Goal: Task Accomplishment & Management: Manage account settings

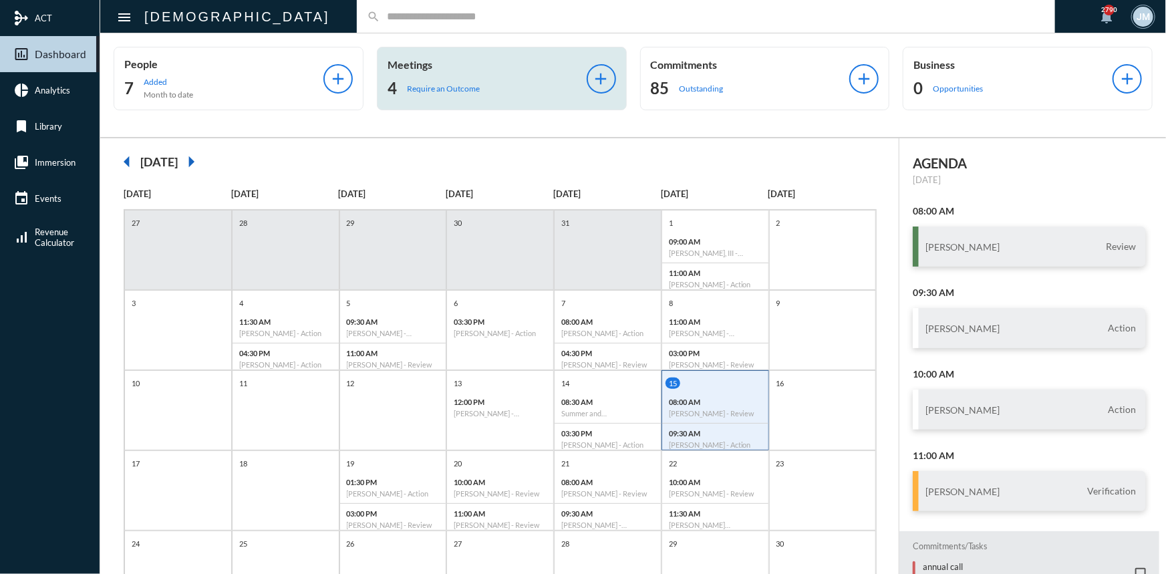
click at [408, 67] on p "Meetings" at bounding box center [486, 64] width 199 height 13
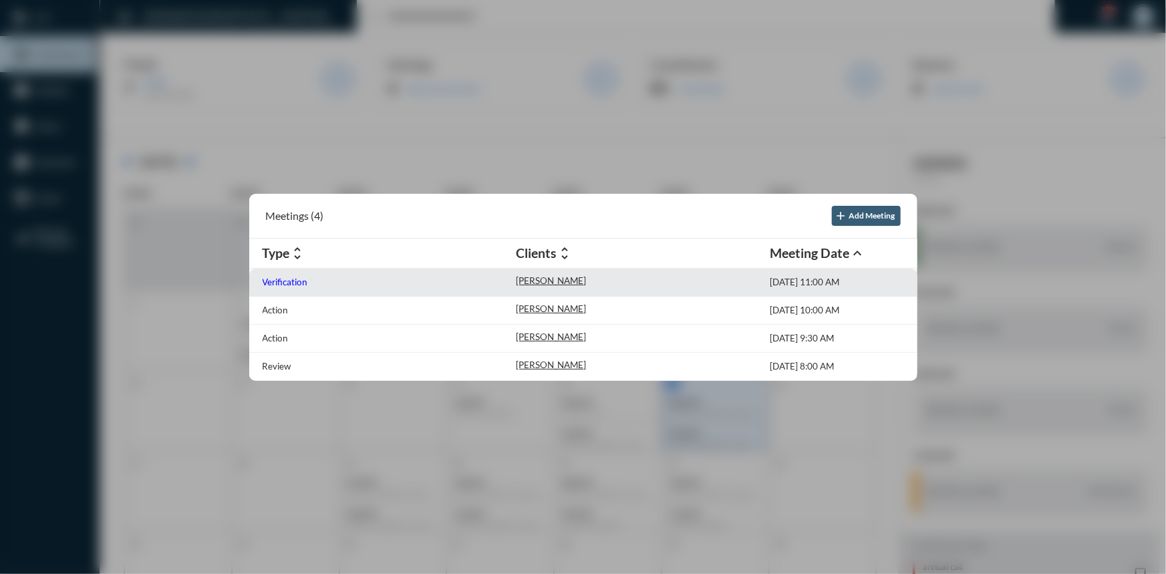
click at [276, 281] on p "Verification" at bounding box center [285, 282] width 45 height 11
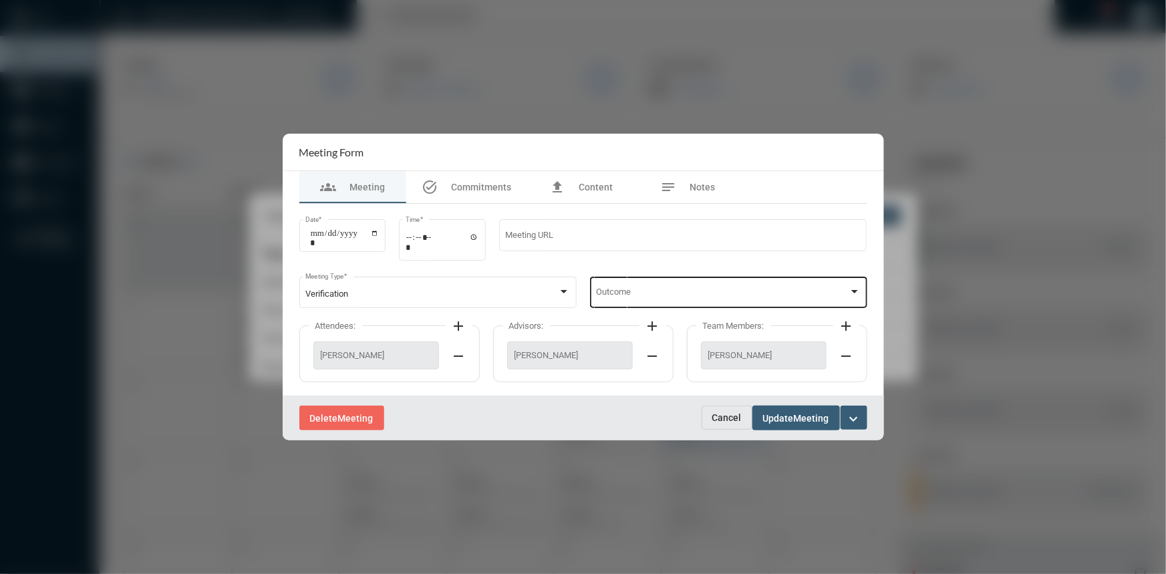
click at [854, 295] on div at bounding box center [854, 292] width 12 height 11
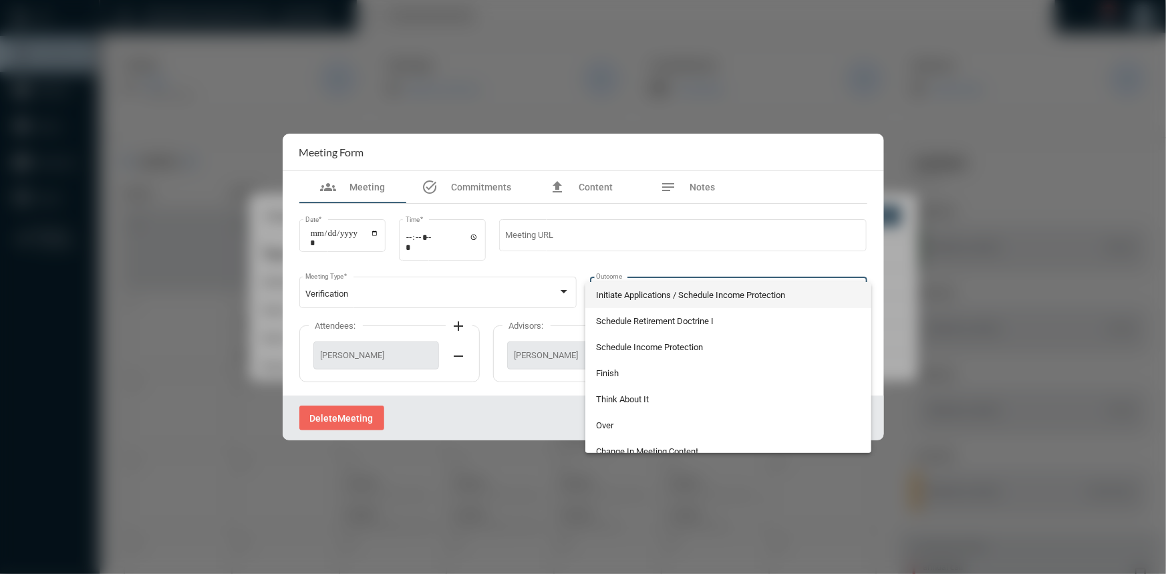
click at [1045, 279] on div at bounding box center [583, 287] width 1166 height 574
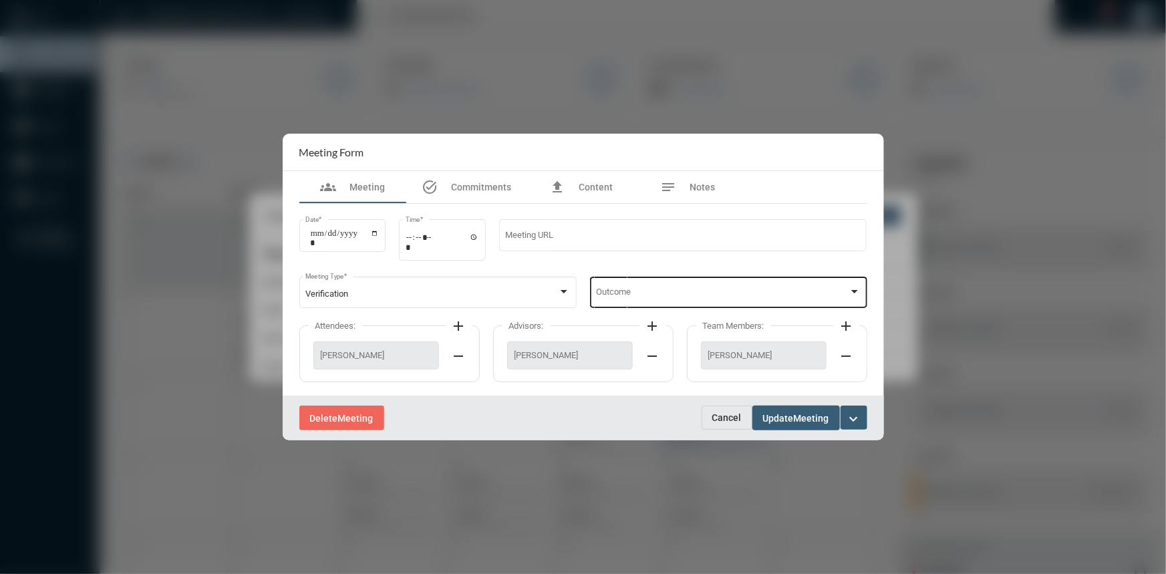
click at [852, 293] on div at bounding box center [854, 291] width 7 height 3
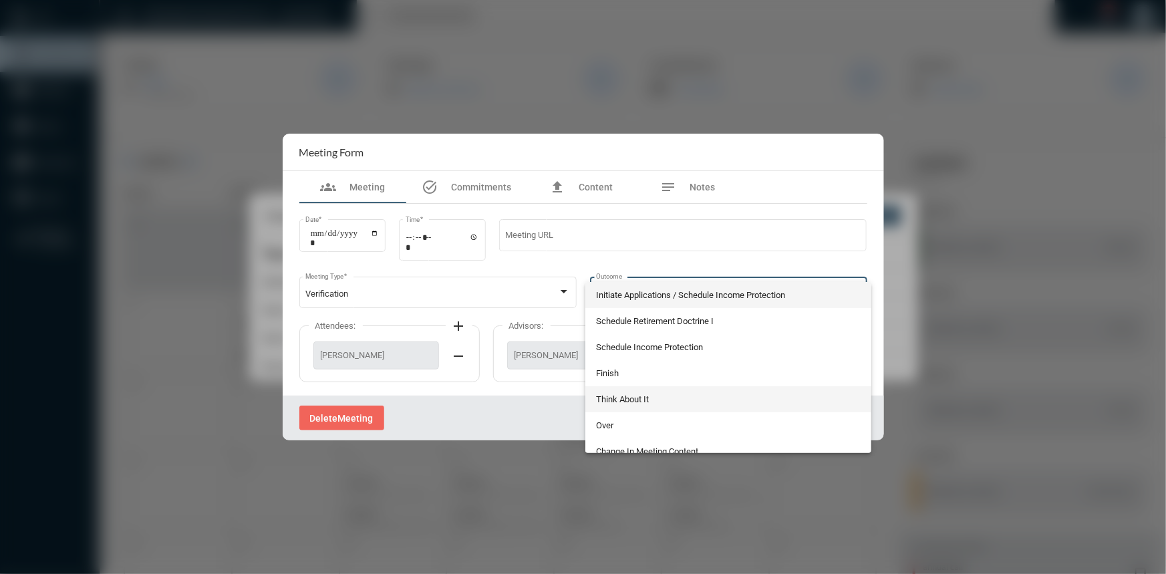
click at [623, 400] on span "Think About It" at bounding box center [728, 399] width 265 height 26
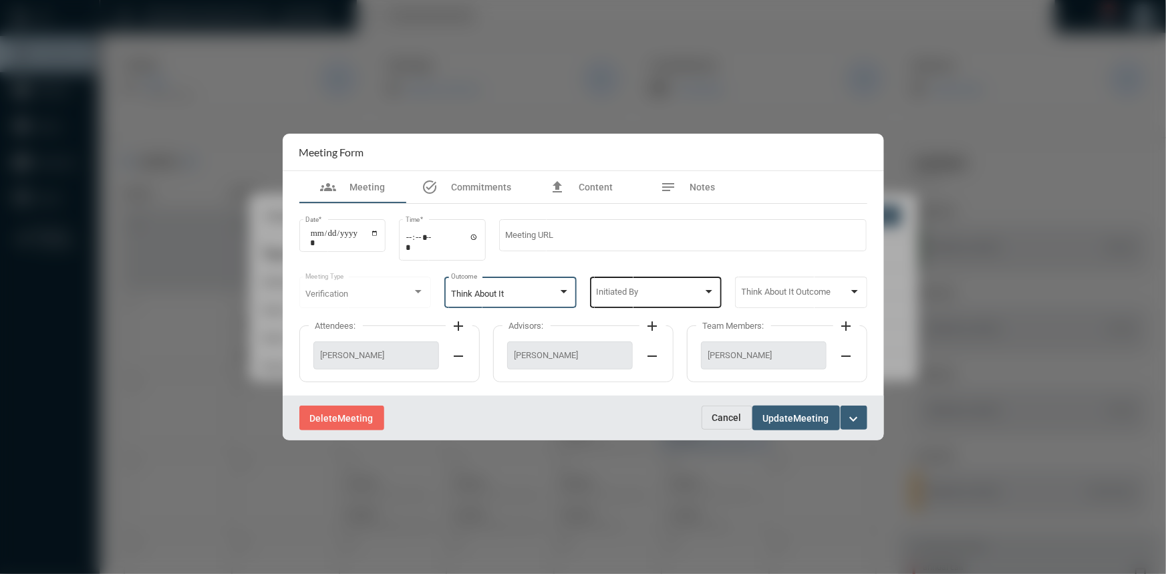
click at [706, 295] on div at bounding box center [709, 292] width 12 height 11
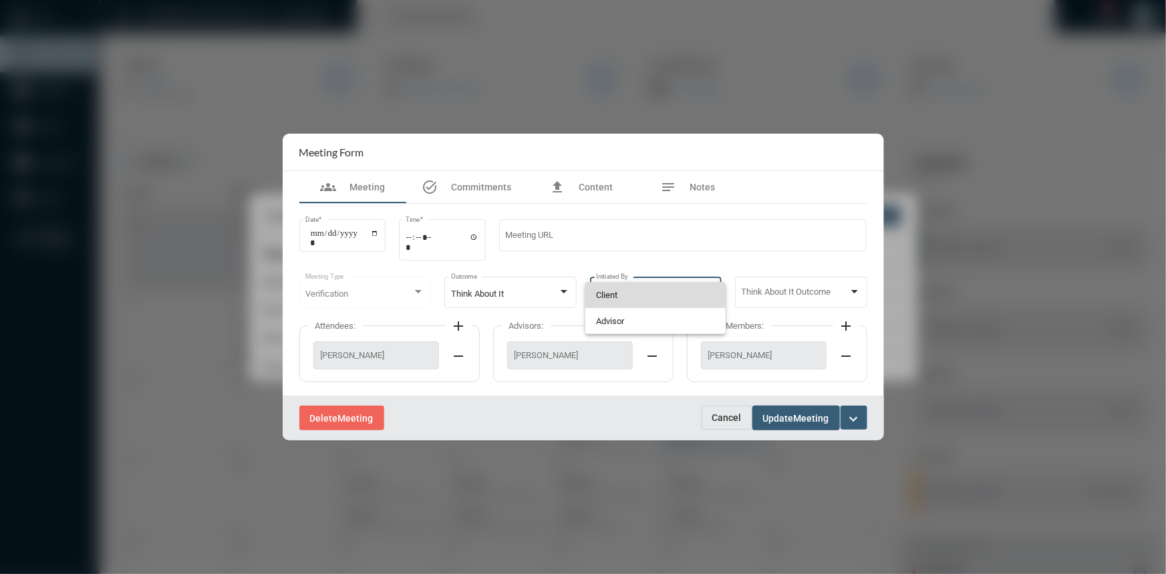
click at [635, 297] on span "Client" at bounding box center [655, 295] width 119 height 26
click at [802, 417] on span "Meeting" at bounding box center [811, 418] width 35 height 11
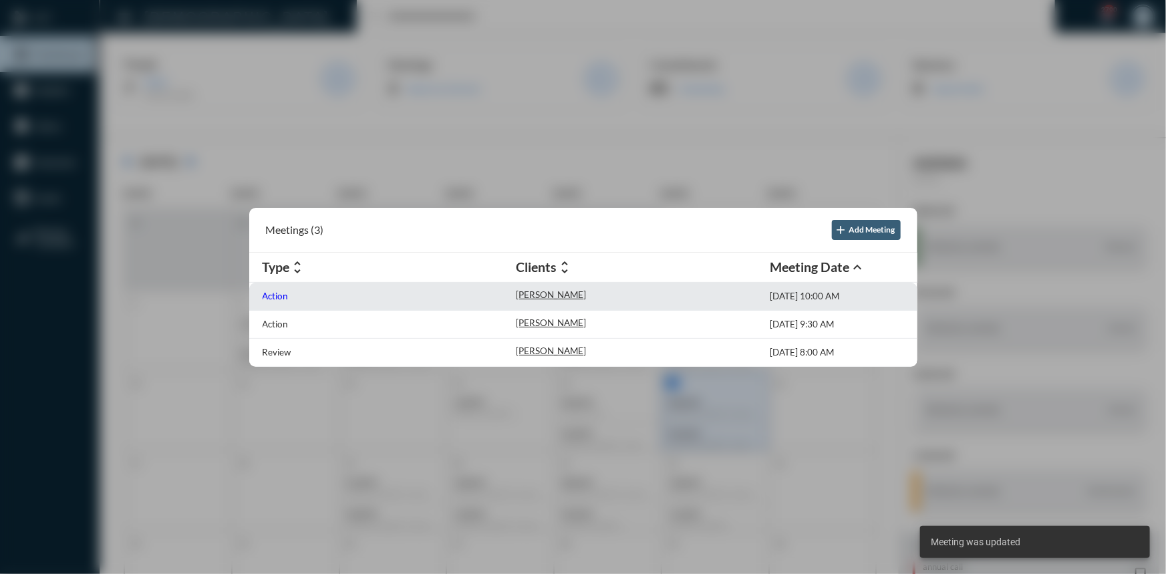
click at [287, 294] on p "Action" at bounding box center [276, 296] width 26 height 11
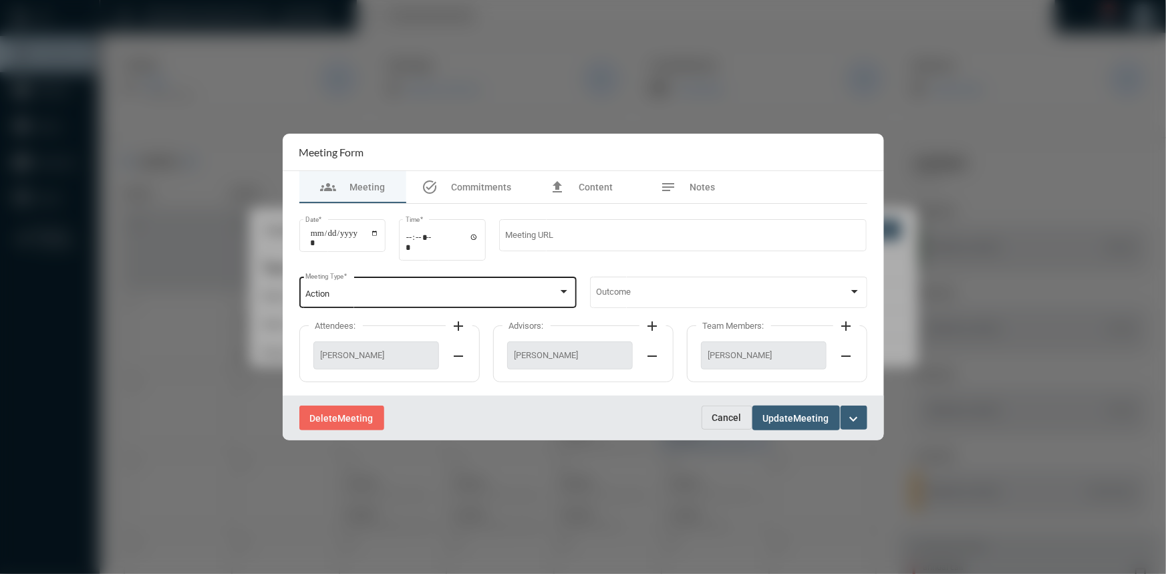
click at [567, 289] on div at bounding box center [564, 292] width 12 height 11
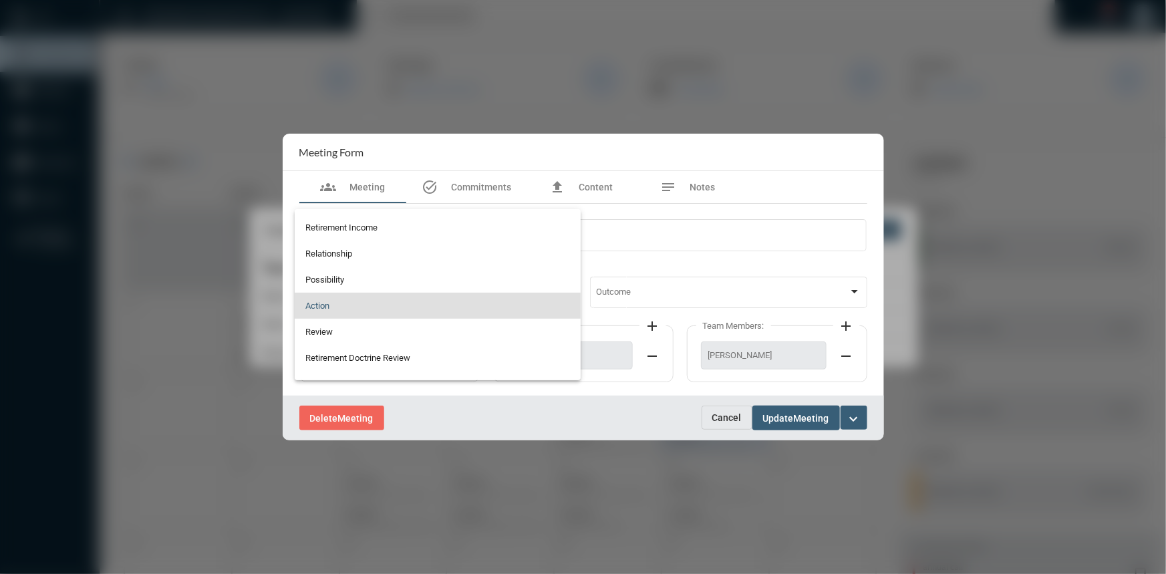
scroll to position [318, 0]
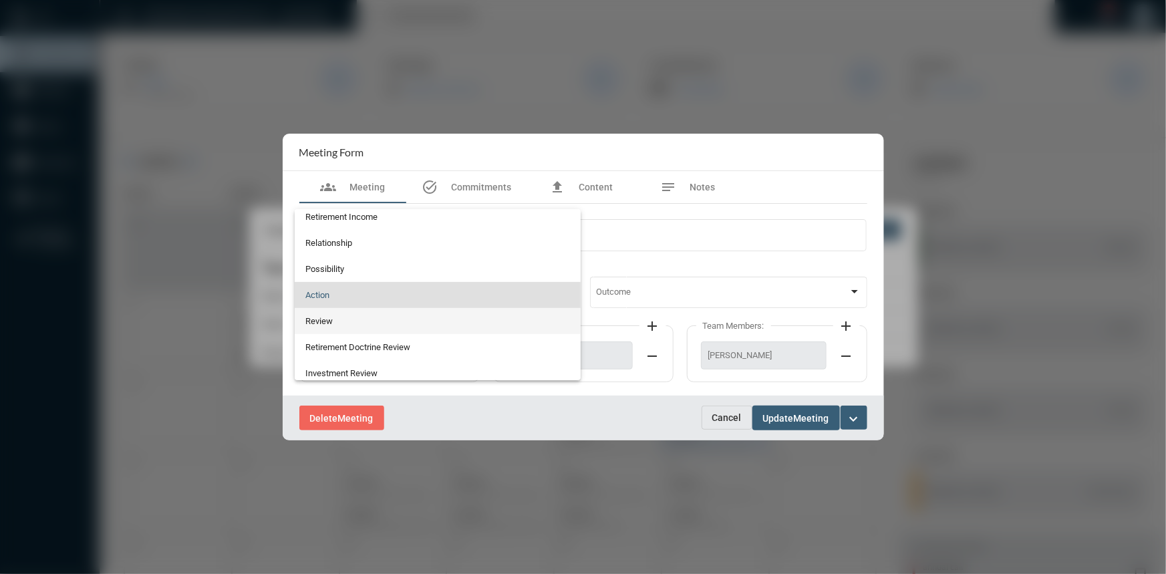
click at [370, 320] on span "Review" at bounding box center [437, 321] width 265 height 26
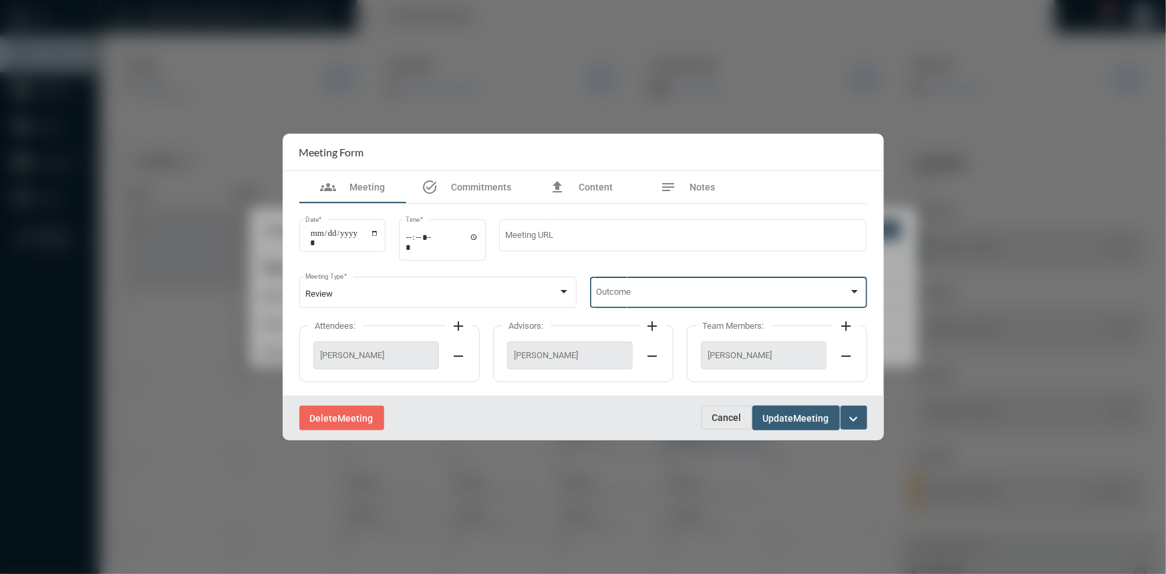
click at [856, 289] on div at bounding box center [854, 292] width 12 height 11
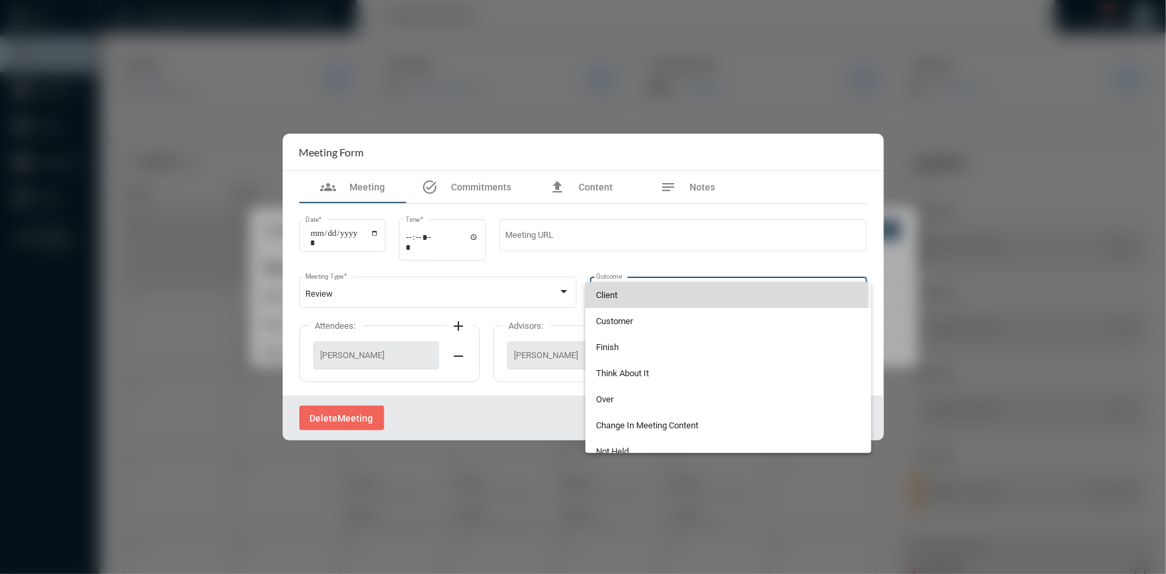
click at [703, 293] on span "Client" at bounding box center [728, 295] width 265 height 26
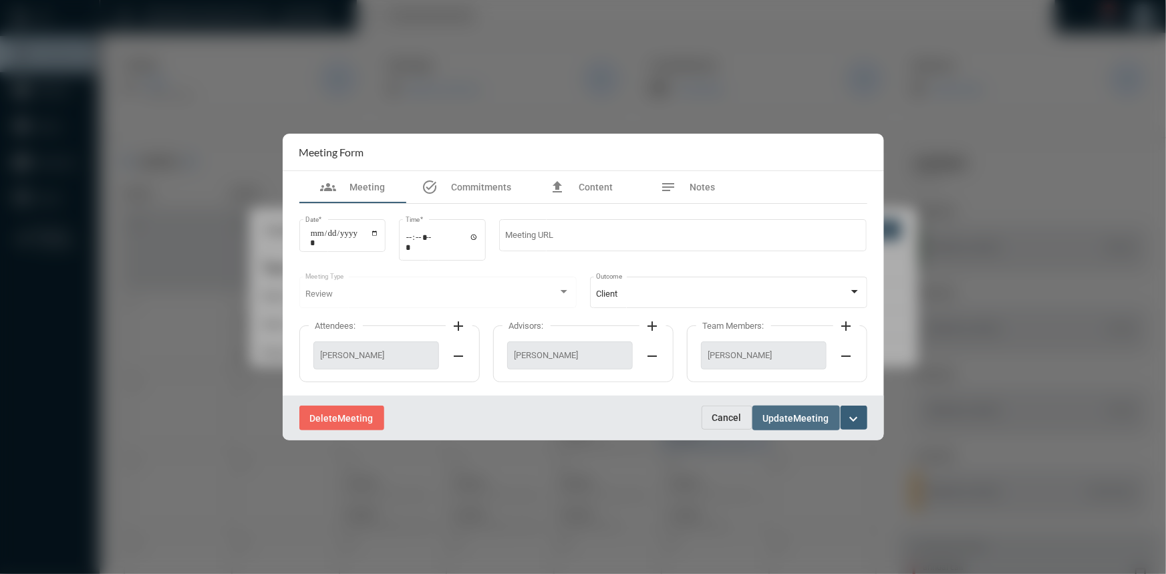
click at [795, 409] on button "Update Meeting" at bounding box center [796, 417] width 88 height 25
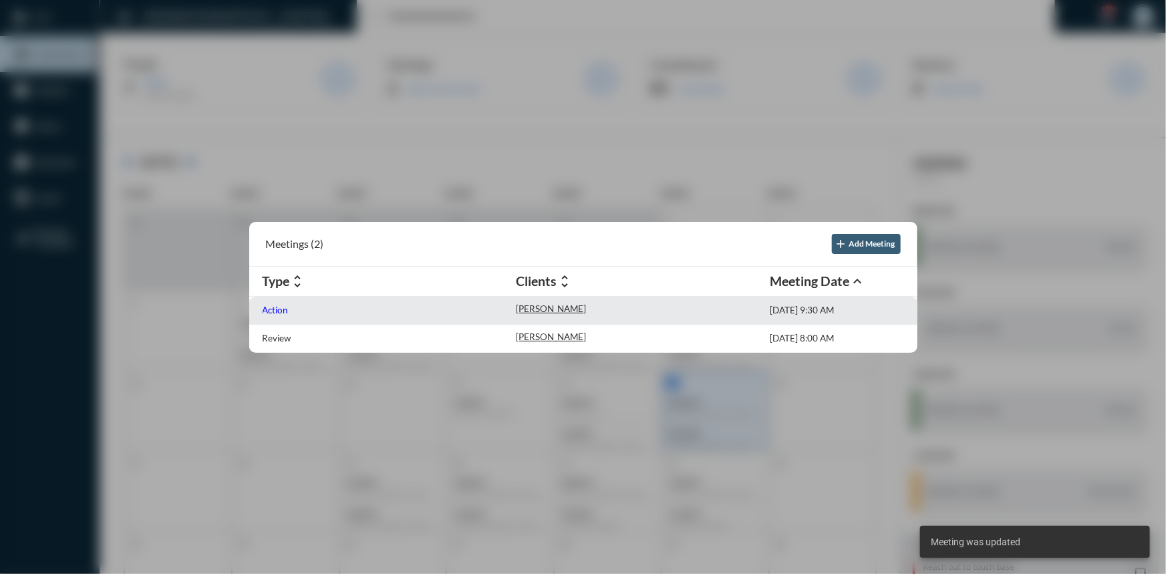
click at [281, 307] on p "Action" at bounding box center [276, 310] width 26 height 11
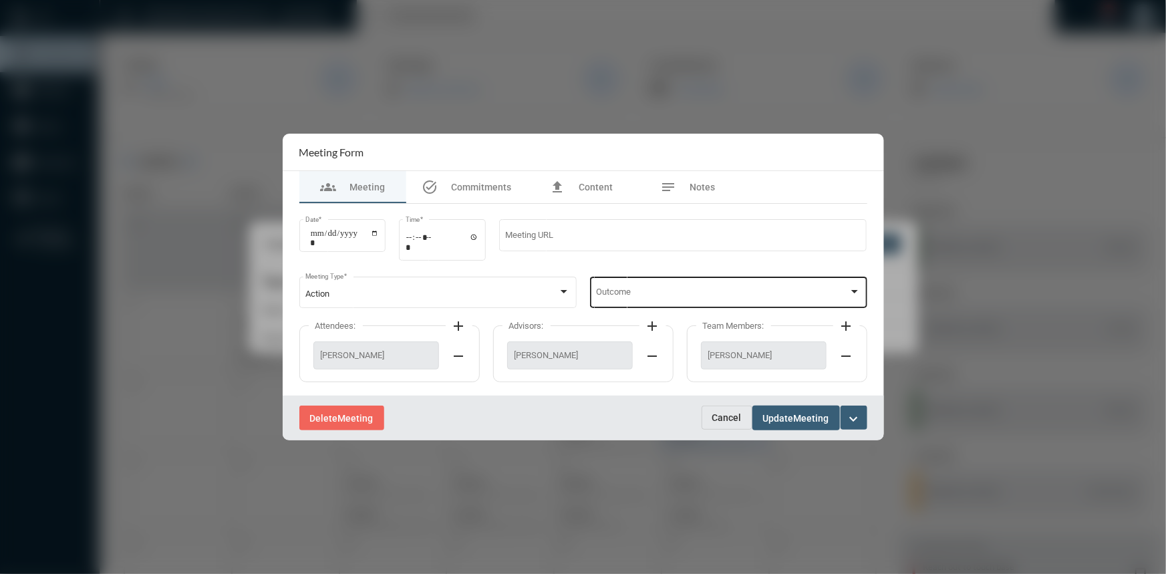
click at [852, 291] on div at bounding box center [854, 291] width 7 height 3
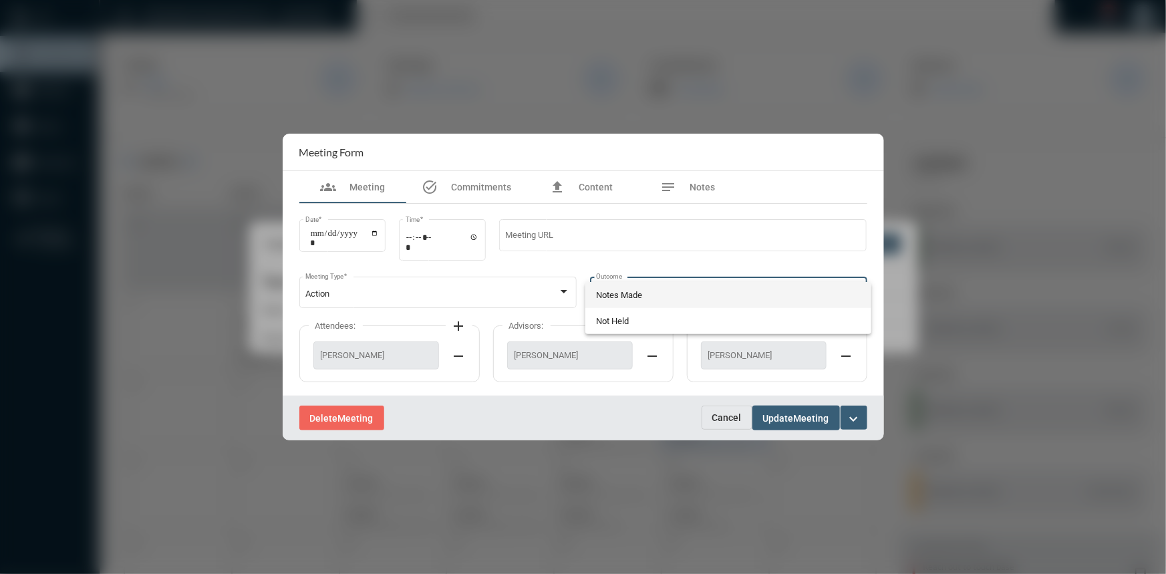
click at [645, 291] on span "Notes Made" at bounding box center [728, 295] width 265 height 26
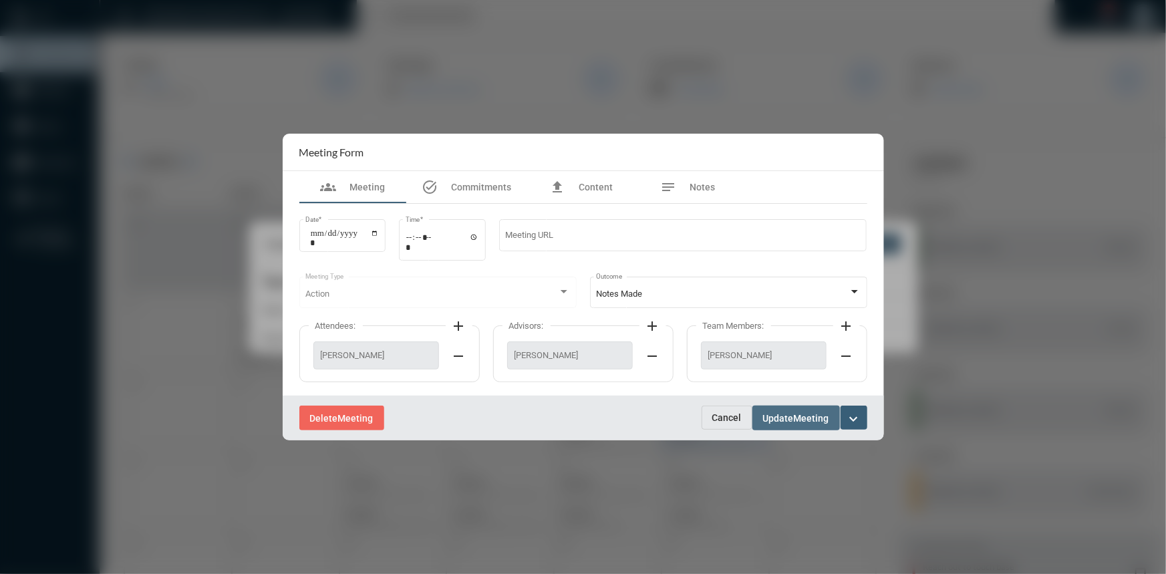
click at [778, 420] on span "Update" at bounding box center [778, 418] width 31 height 11
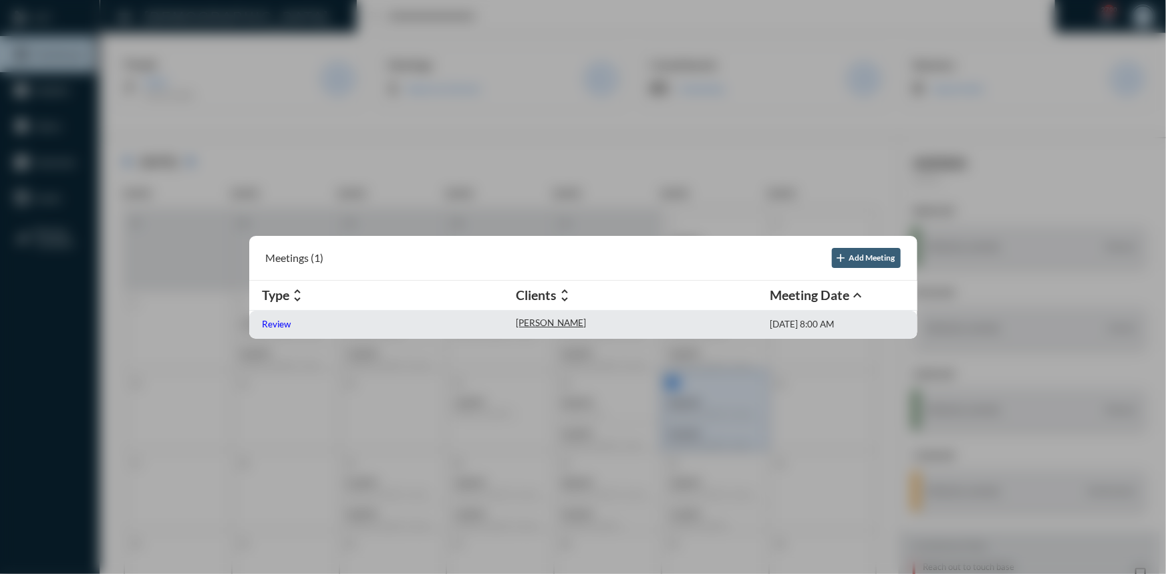
click at [267, 321] on p "Review" at bounding box center [277, 324] width 29 height 11
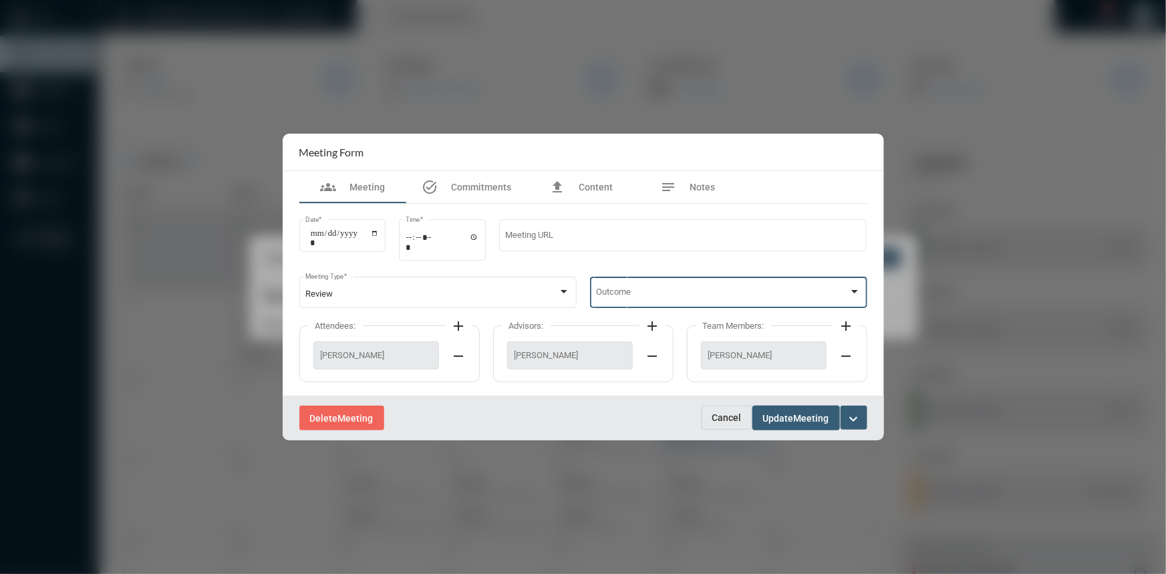
click at [853, 287] on div at bounding box center [854, 292] width 12 height 11
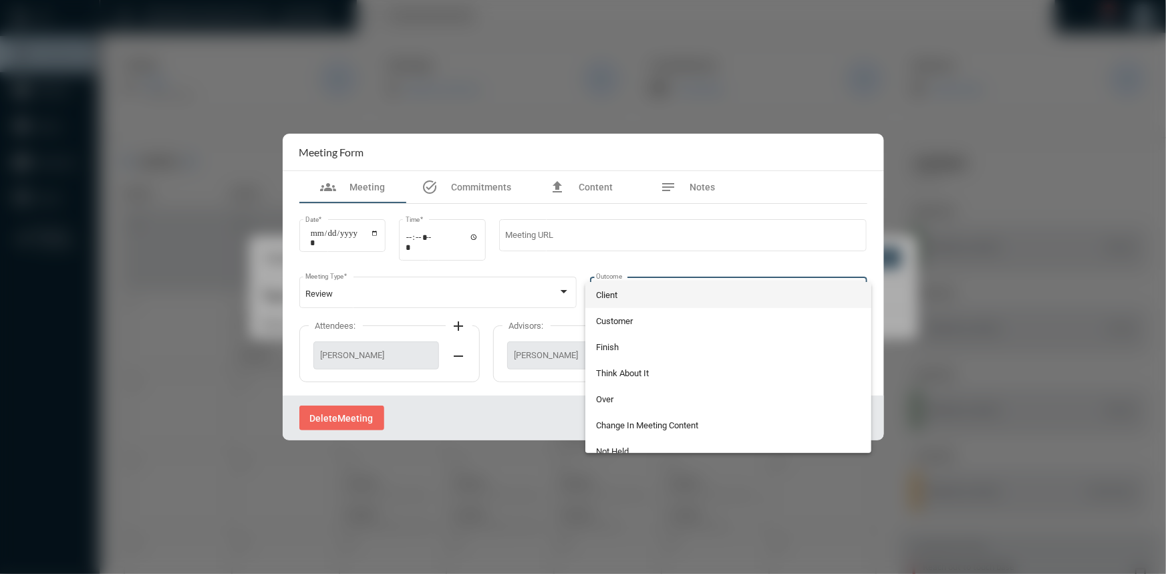
click at [630, 293] on span "Client" at bounding box center [728, 295] width 265 height 26
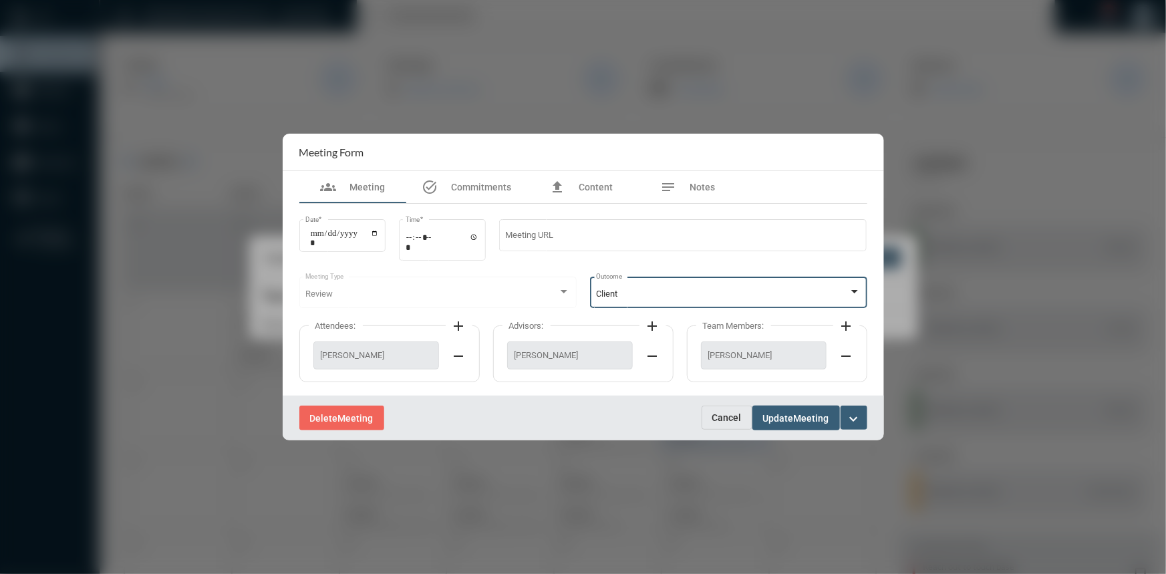
click at [780, 418] on span "Update" at bounding box center [778, 418] width 31 height 11
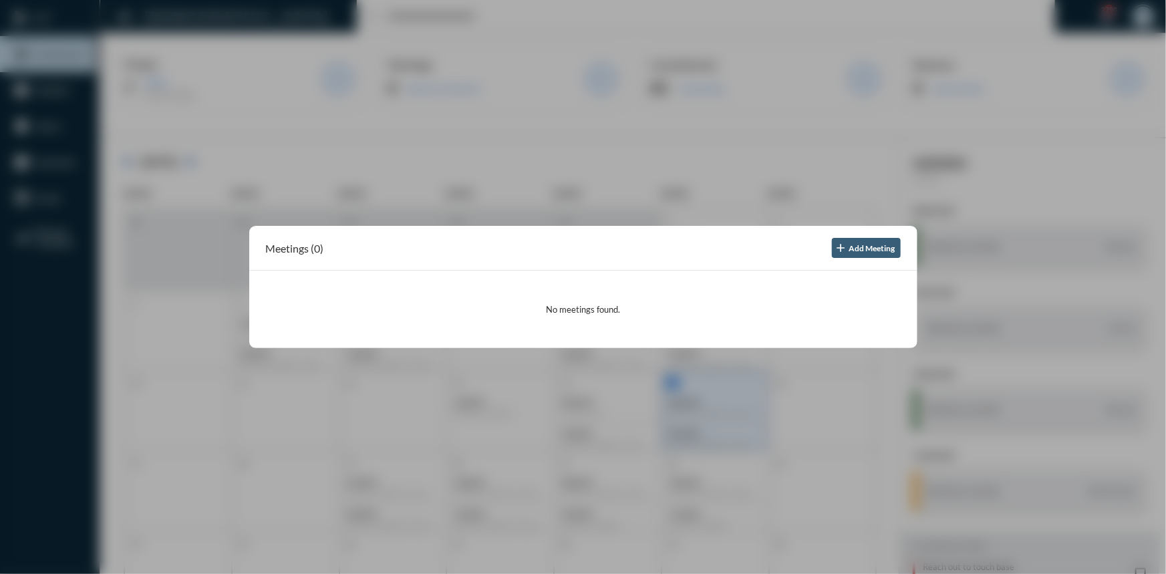
drag, startPoint x: 544, startPoint y: 142, endPoint x: 538, endPoint y: 136, distance: 8.5
click at [526, 122] on div at bounding box center [583, 287] width 1166 height 574
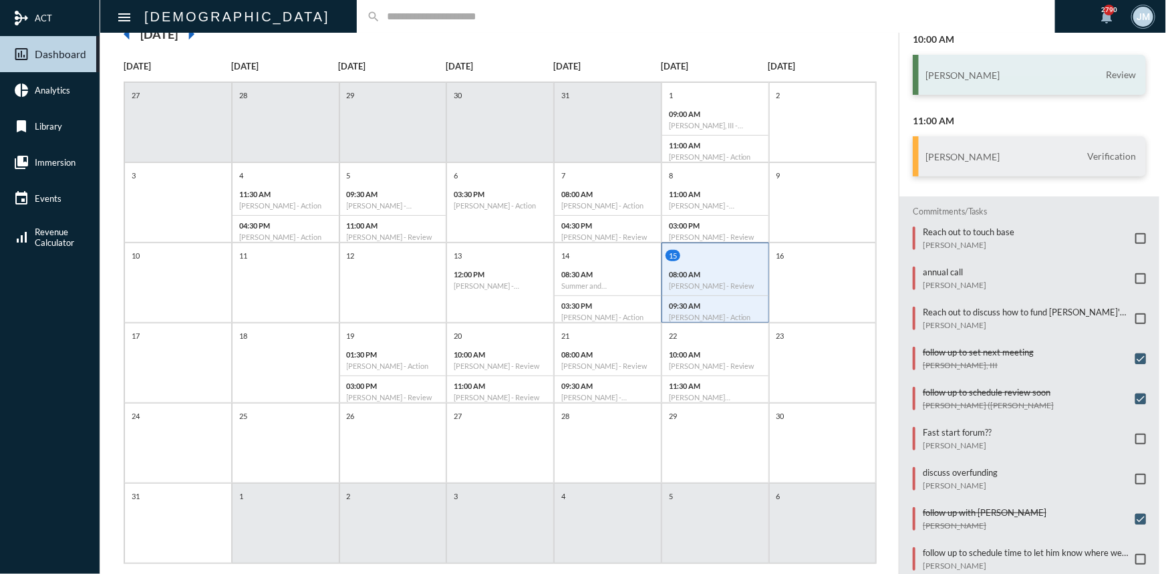
scroll to position [149, 0]
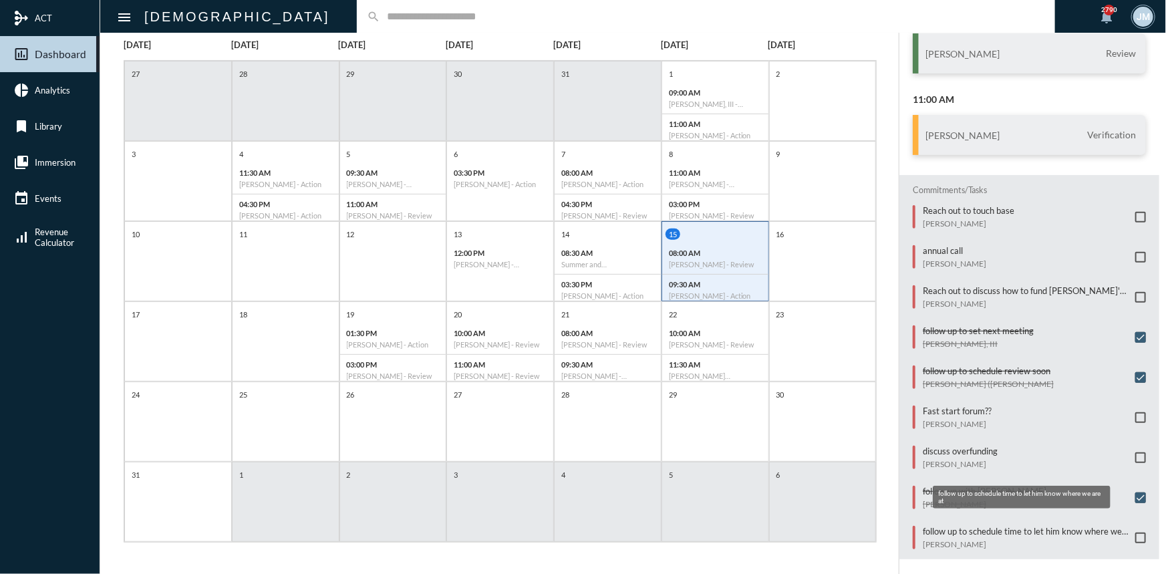
click at [1065, 526] on p "follow up to schedule time to let him know where we are at" at bounding box center [1025, 531] width 206 height 11
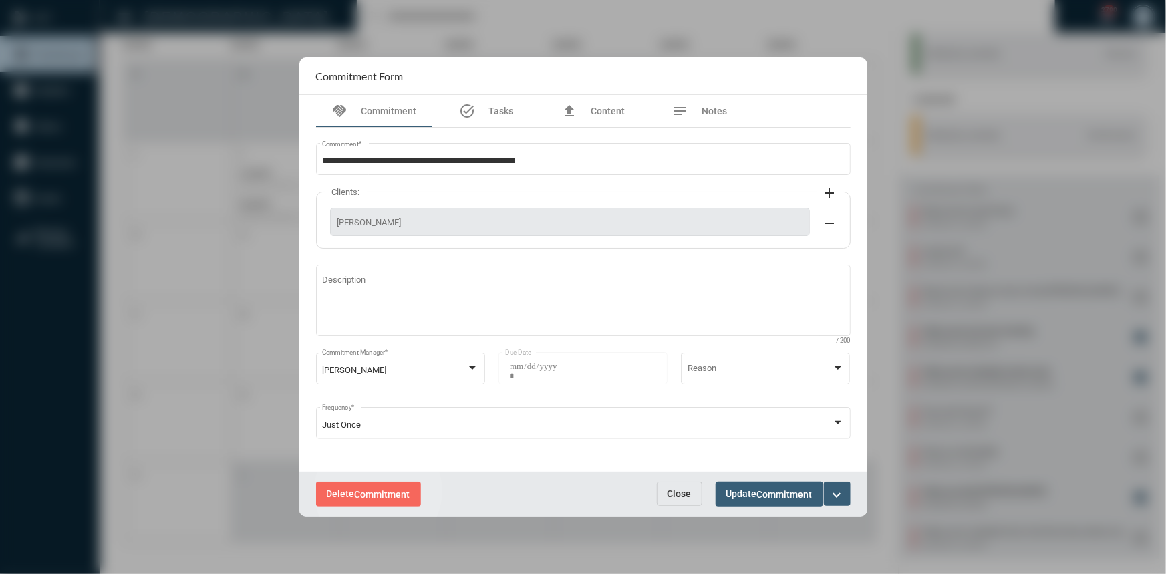
click at [378, 491] on span "Commitment" at bounding box center [382, 494] width 55 height 11
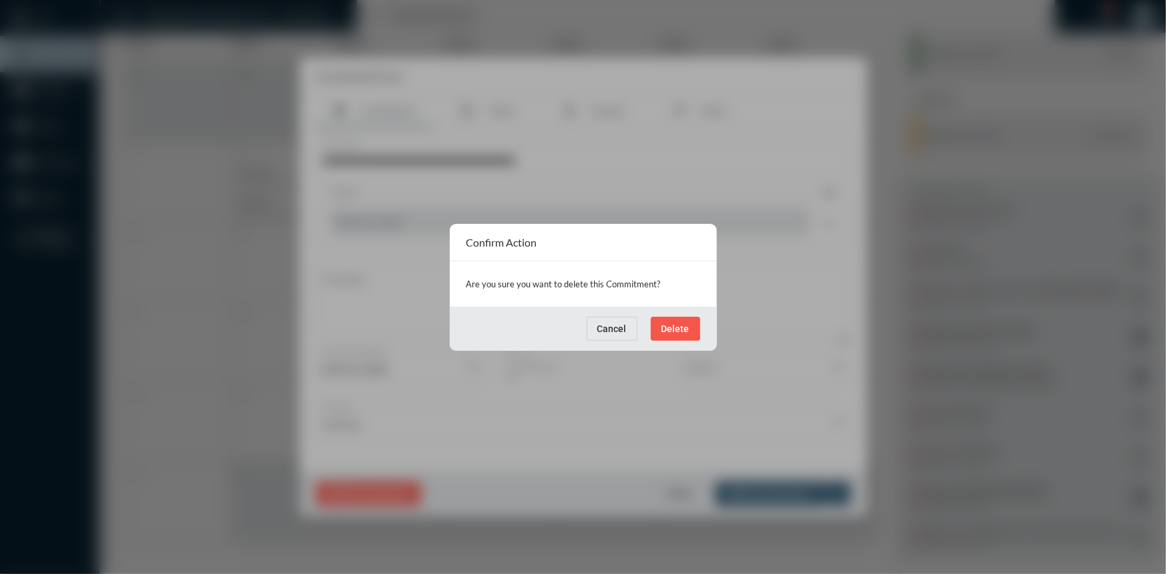
click at [671, 323] on span "Delete" at bounding box center [675, 328] width 28 height 11
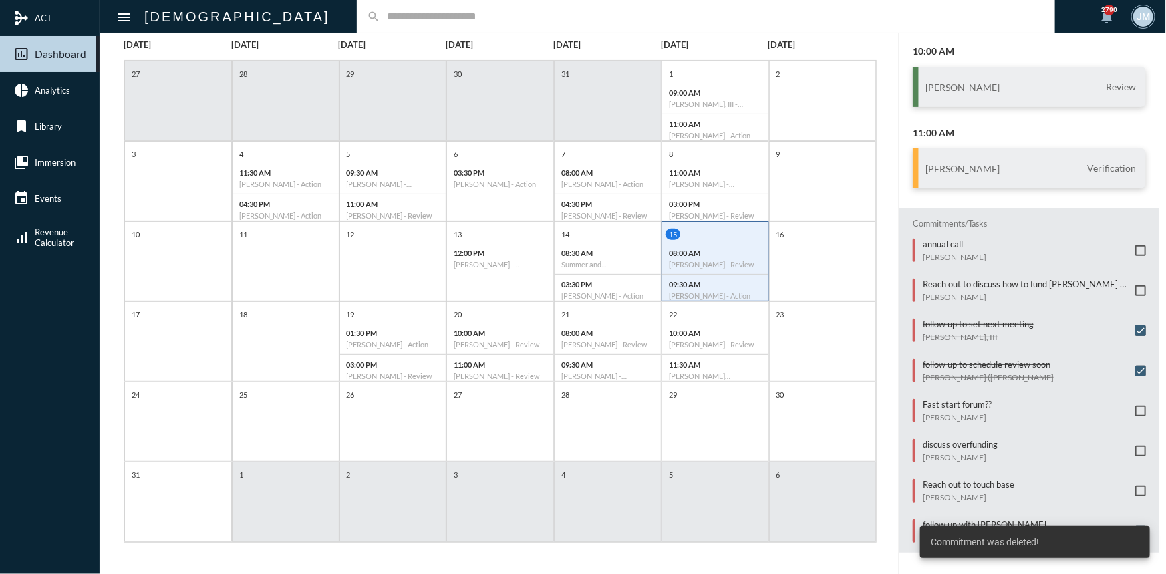
scroll to position [167, 0]
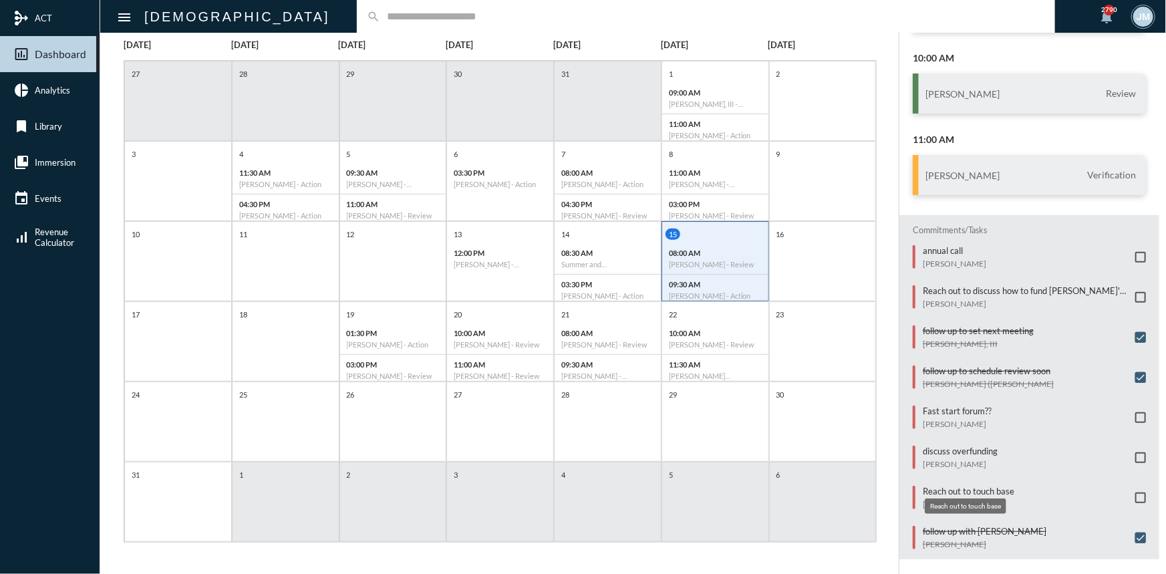
click at [967, 486] on p "Reach out to touch base" at bounding box center [968, 491] width 92 height 11
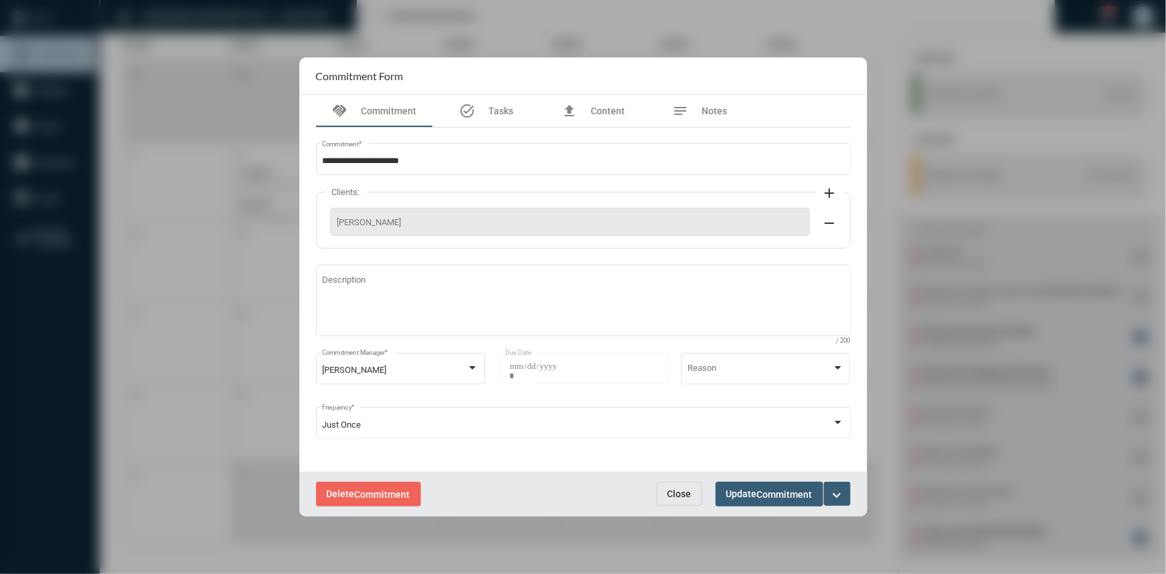
click at [835, 489] on mat-icon "expand_more" at bounding box center [837, 495] width 16 height 16
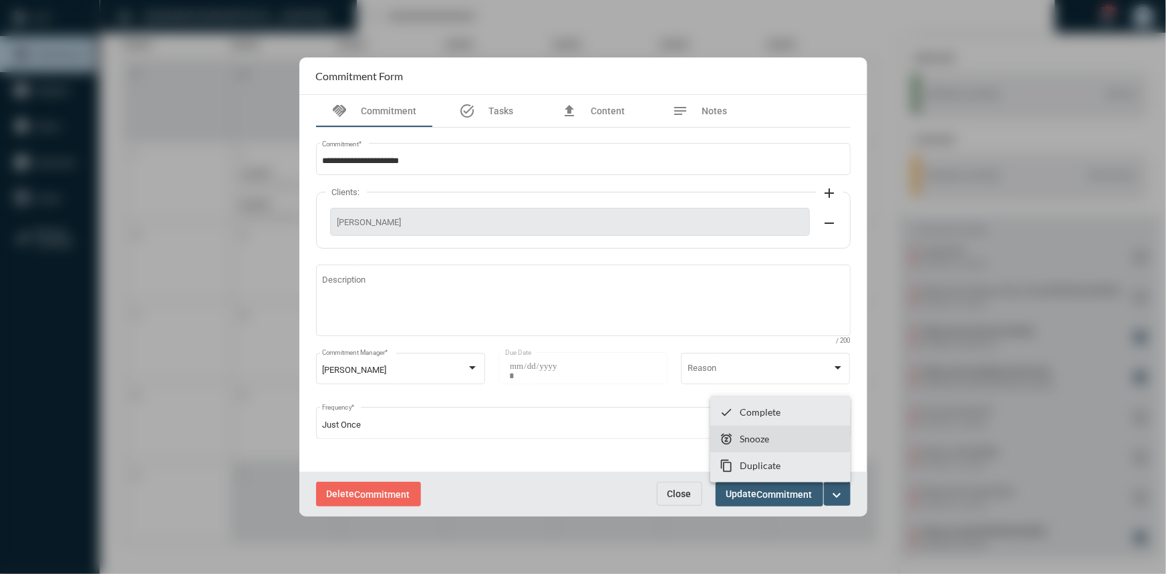
click at [755, 434] on p "Snooze" at bounding box center [753, 438] width 29 height 11
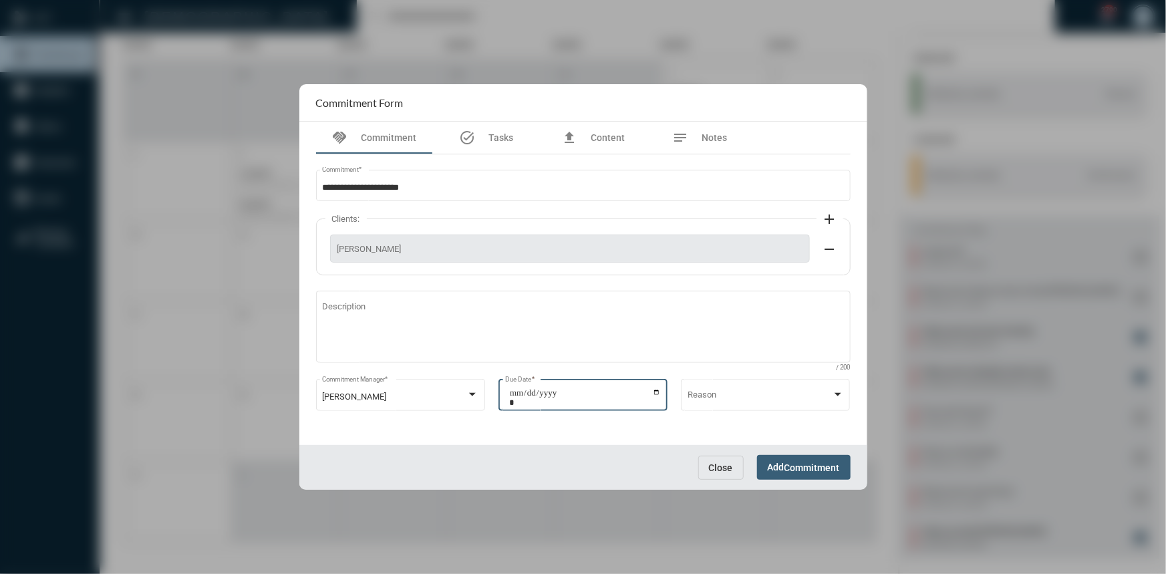
click at [654, 389] on input "**********" at bounding box center [585, 397] width 152 height 19
type input "**********"
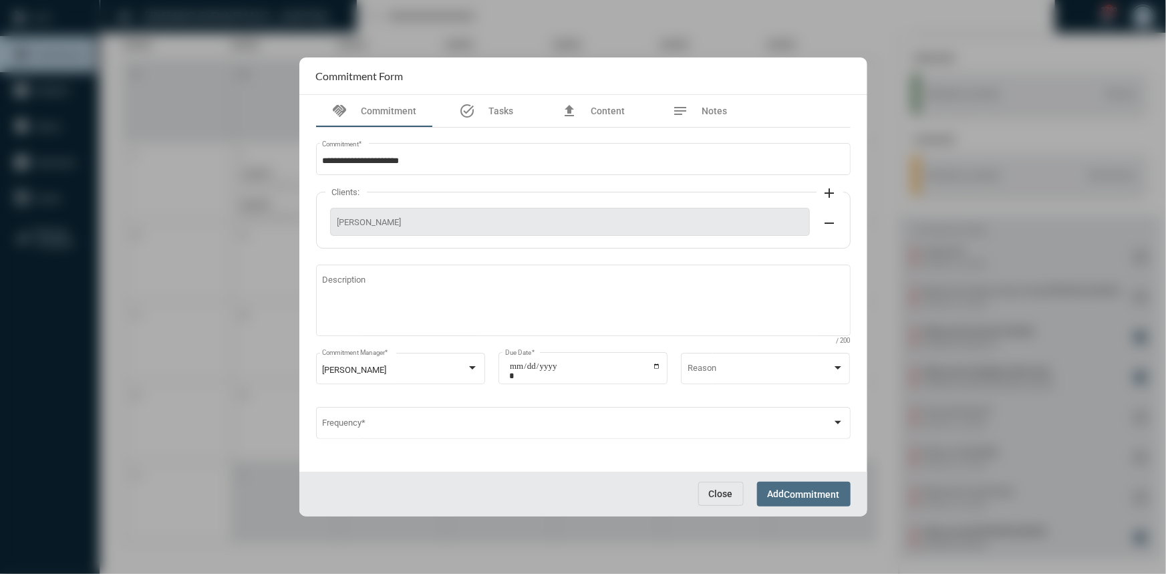
click at [775, 487] on button "Add Commitment" at bounding box center [804, 494] width 94 height 25
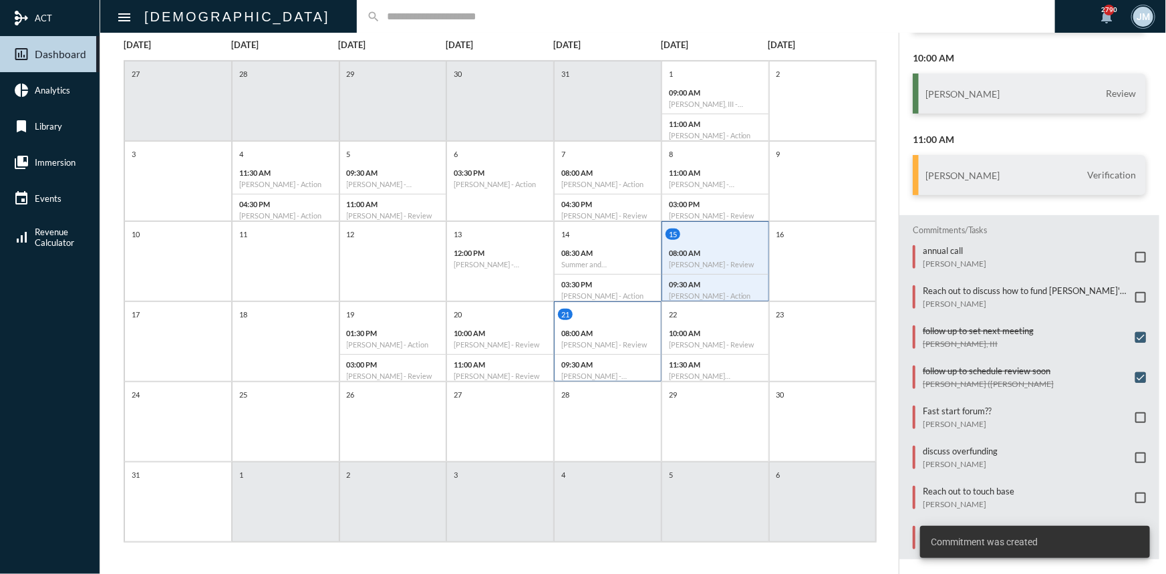
scroll to position [128, 0]
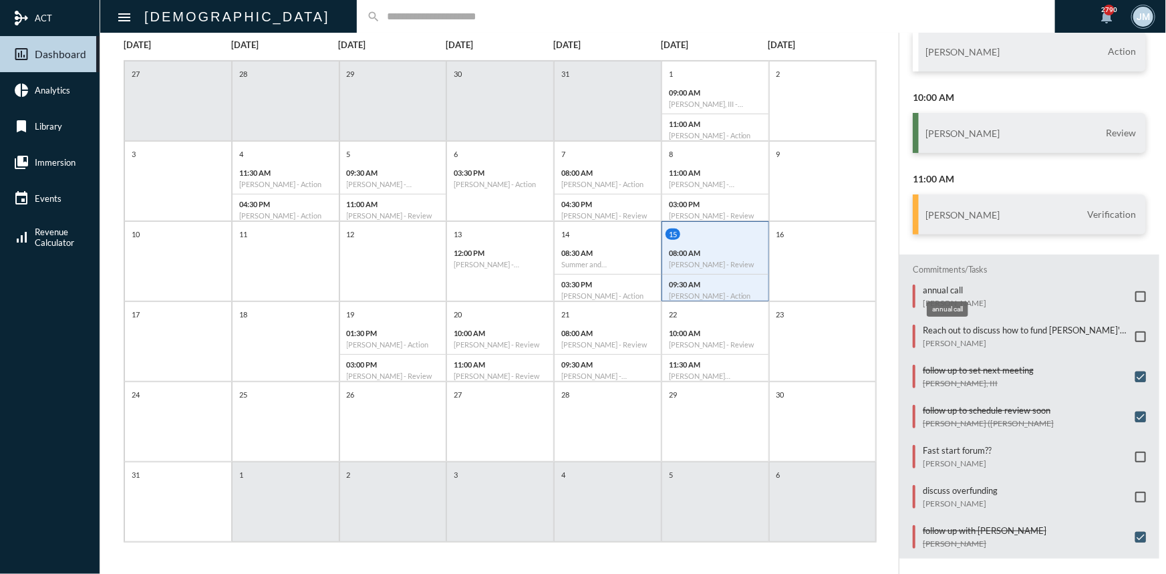
click at [955, 287] on p "annual call" at bounding box center [953, 290] width 63 height 11
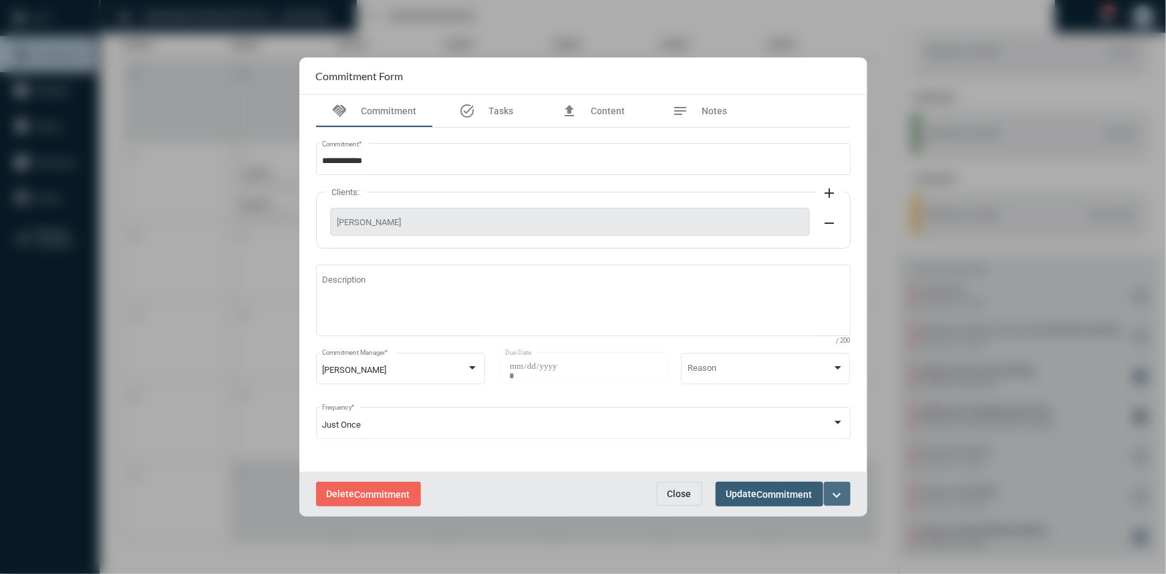
click at [840, 494] on mat-icon "expand_more" at bounding box center [837, 495] width 16 height 16
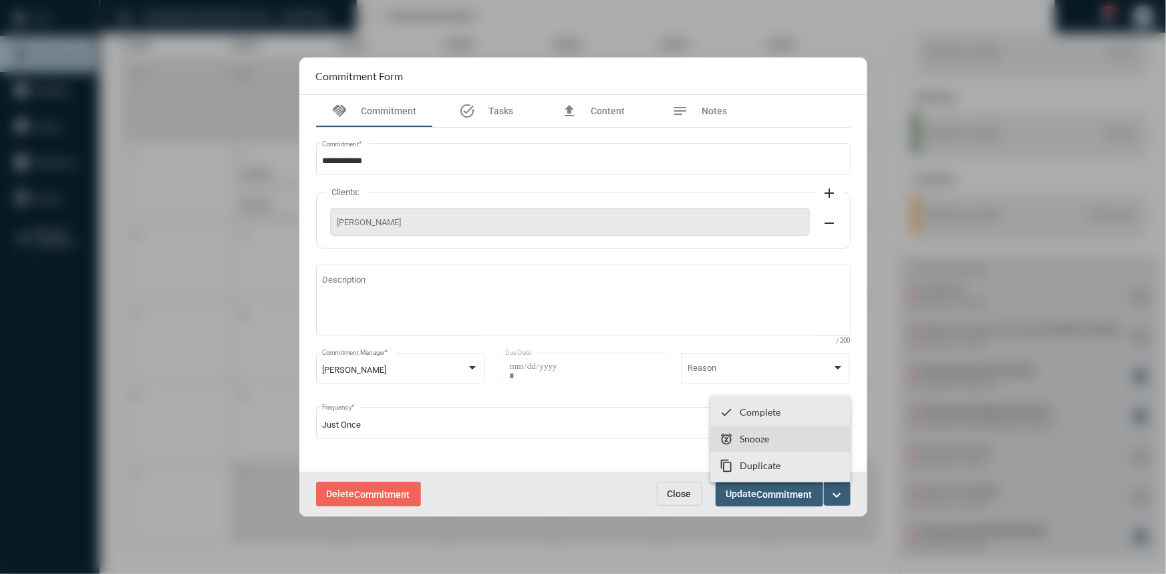
click at [753, 428] on section "snooze Snooze" at bounding box center [780, 439] width 140 height 27
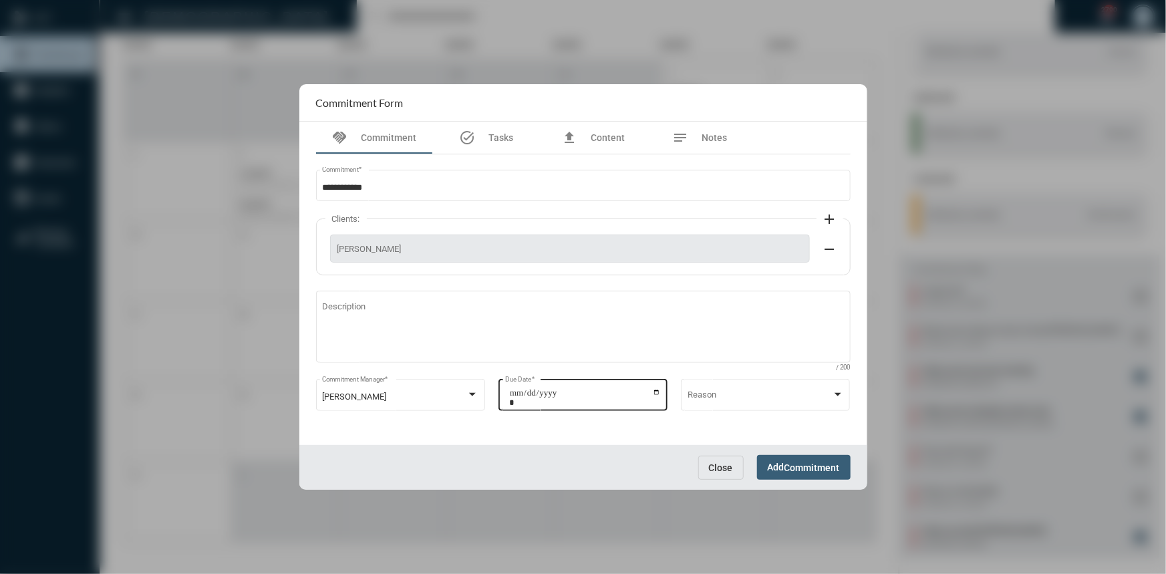
click at [655, 392] on input "**********" at bounding box center [585, 397] width 152 height 19
type input "**********"
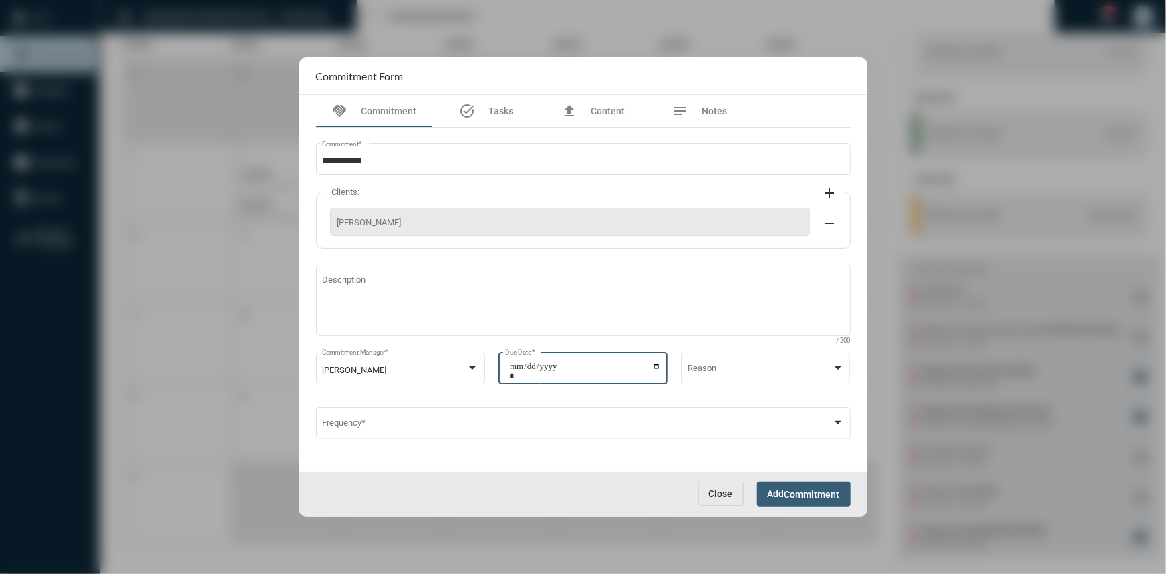
click at [814, 489] on span "Commitment" at bounding box center [811, 494] width 55 height 11
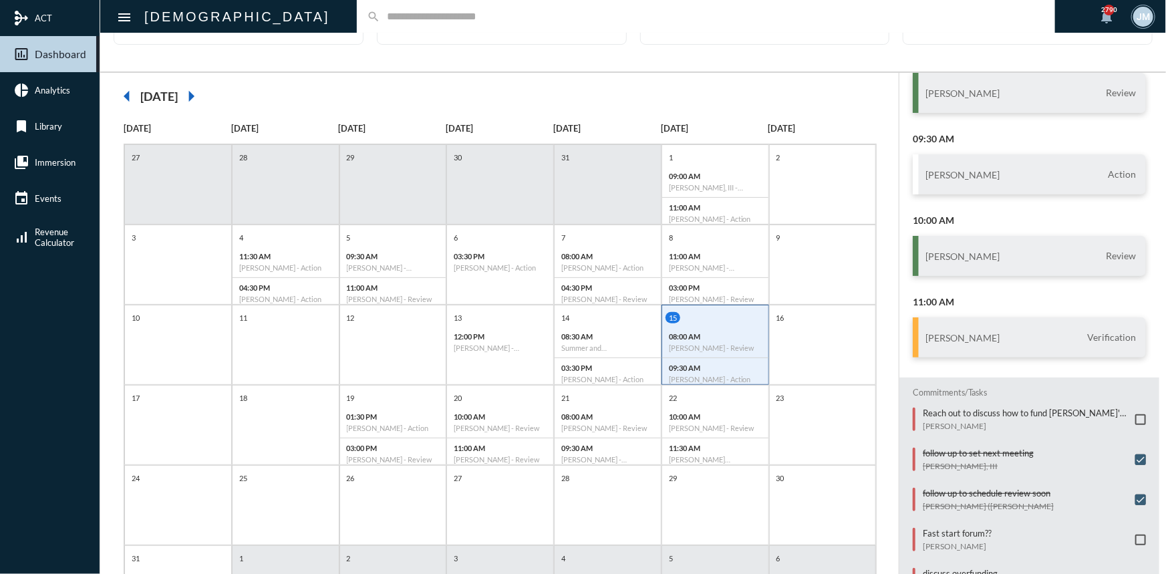
scroll to position [0, 0]
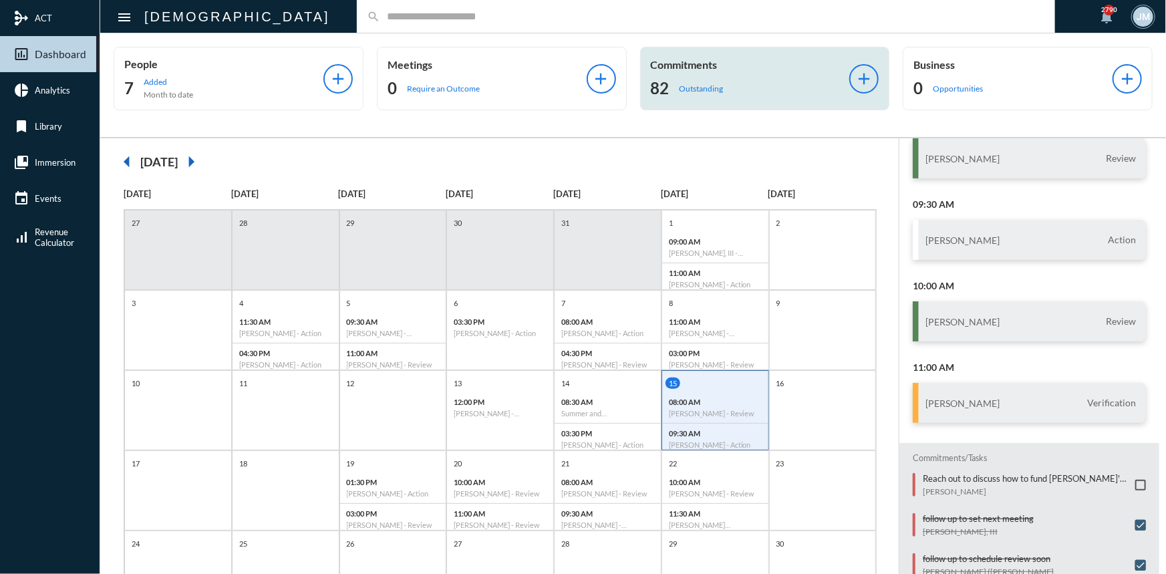
click at [652, 64] on p "Commitments" at bounding box center [750, 64] width 199 height 13
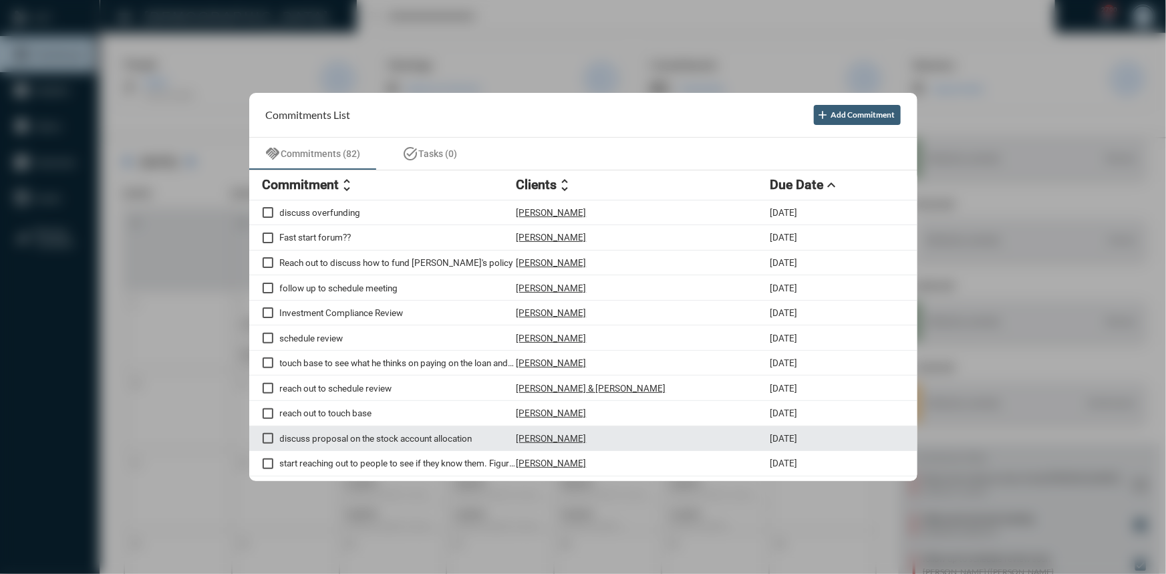
click at [263, 438] on span at bounding box center [268, 438] width 11 height 11
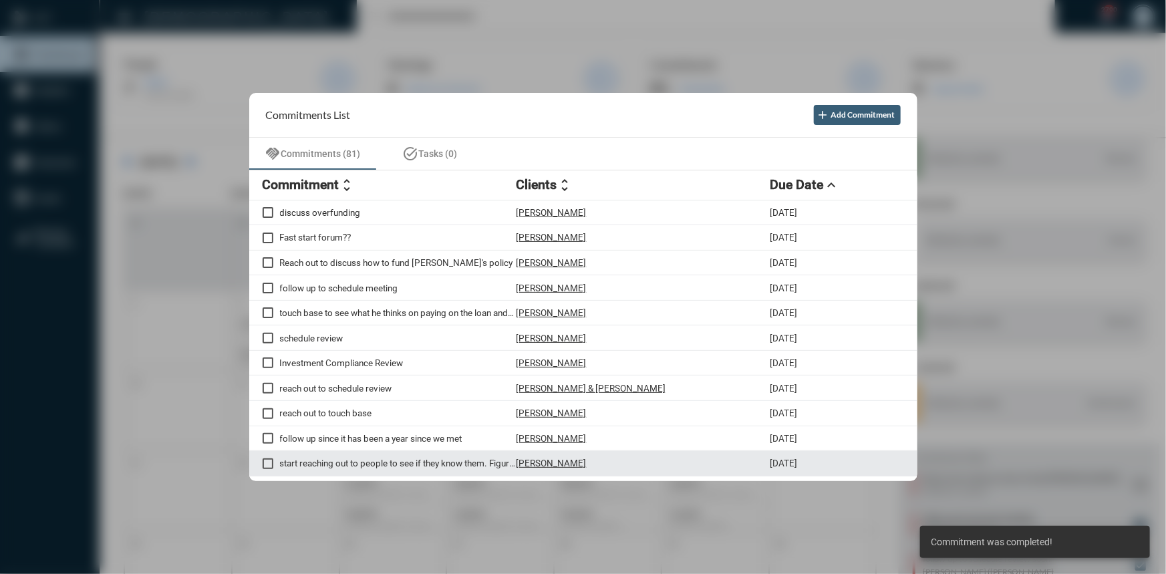
click at [361, 468] on p "start reaching out to people to see if they know them. Figure out a connection …" at bounding box center [398, 463] width 236 height 11
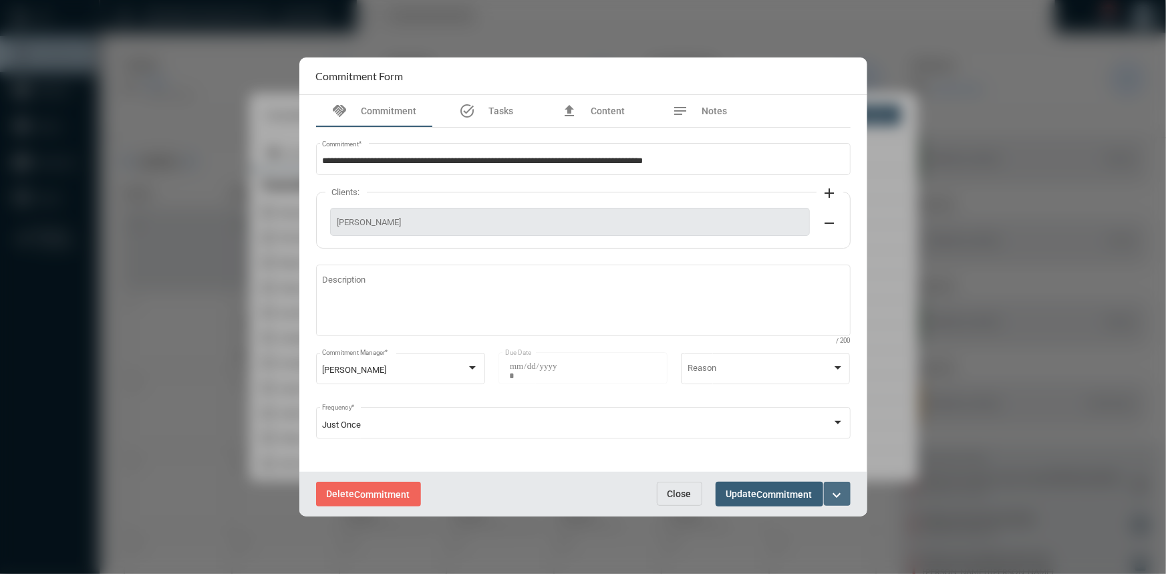
click at [829, 487] on mat-icon "expand_more" at bounding box center [837, 495] width 16 height 16
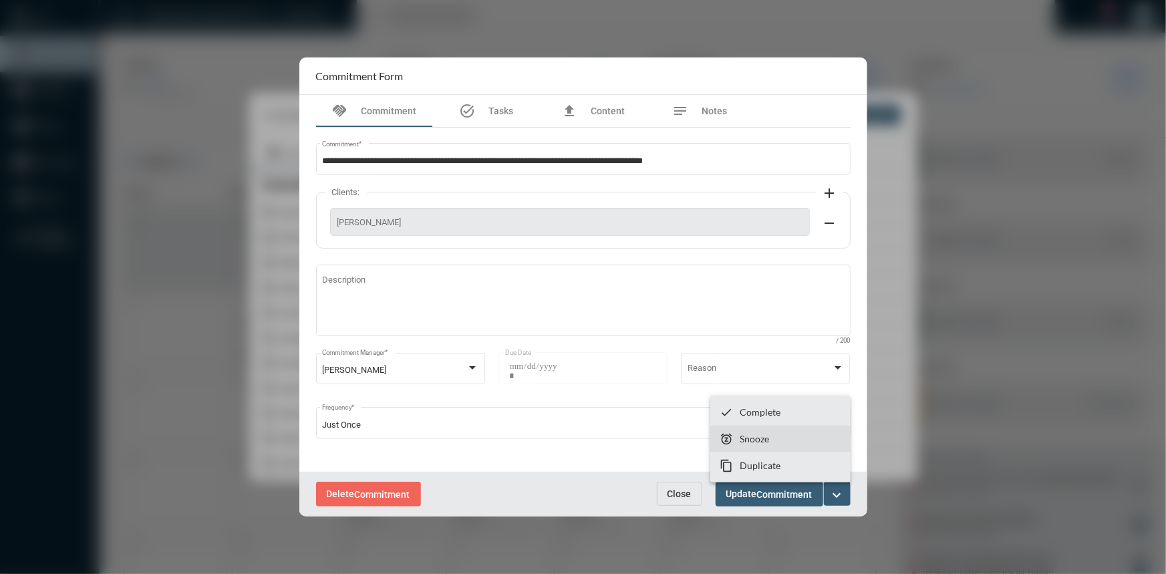
click at [751, 448] on section "snooze Snooze" at bounding box center [780, 439] width 140 height 27
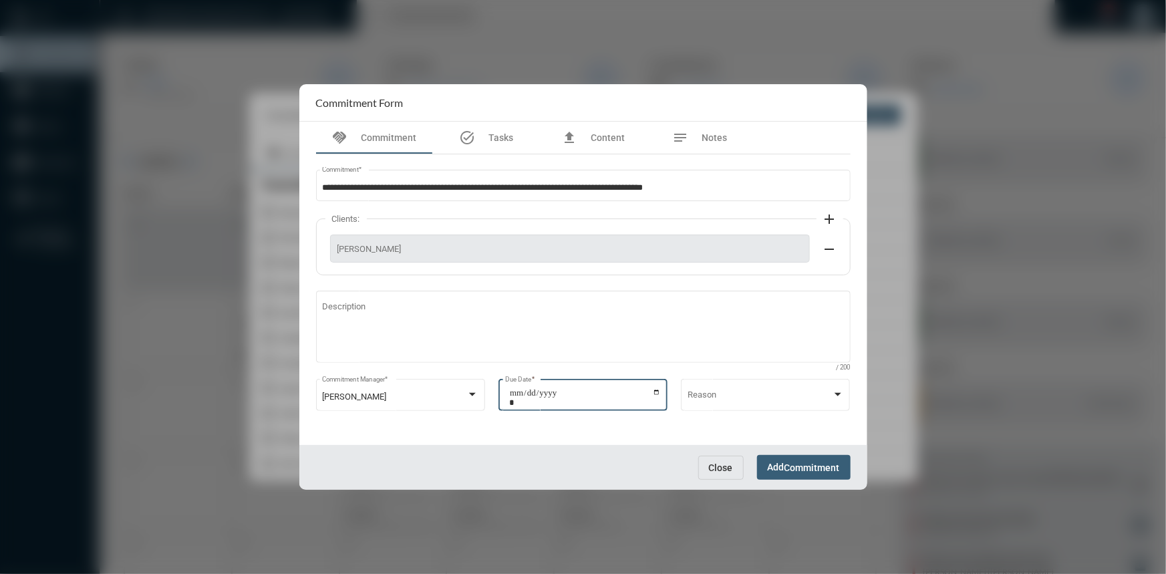
click at [657, 393] on input "**********" at bounding box center [585, 397] width 152 height 19
type input "**********"
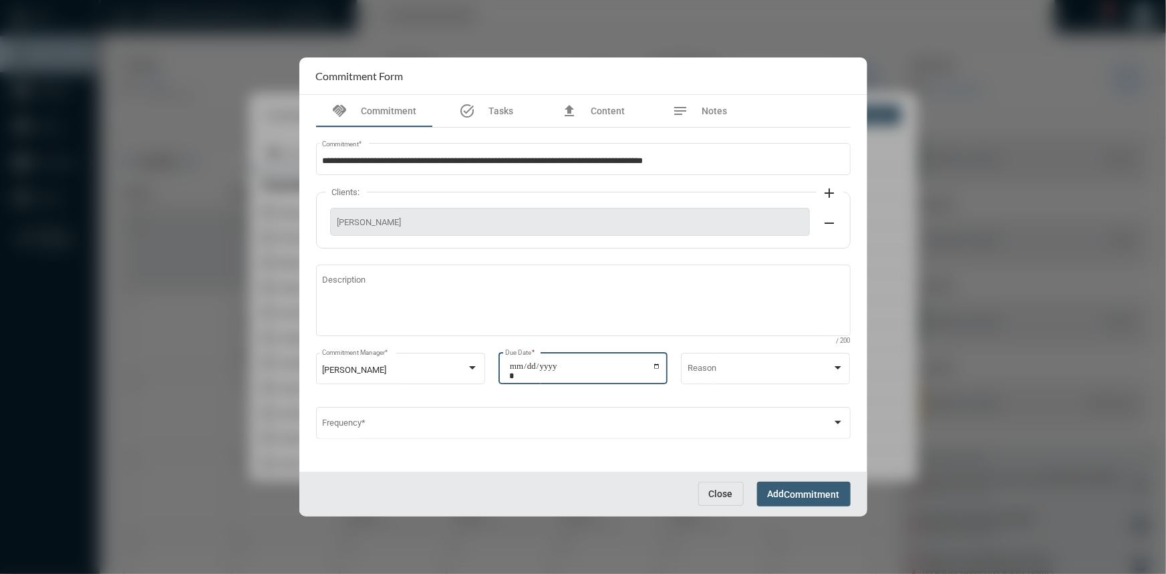
click at [802, 491] on span "Commitment" at bounding box center [811, 494] width 55 height 11
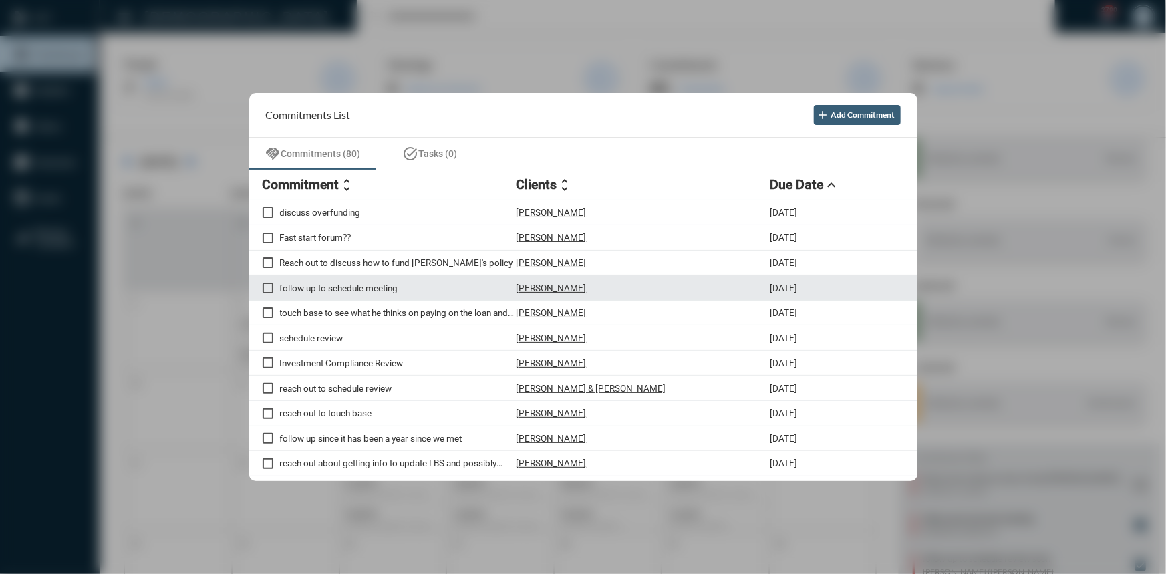
click at [331, 289] on p "follow up to schedule meeting" at bounding box center [398, 288] width 236 height 11
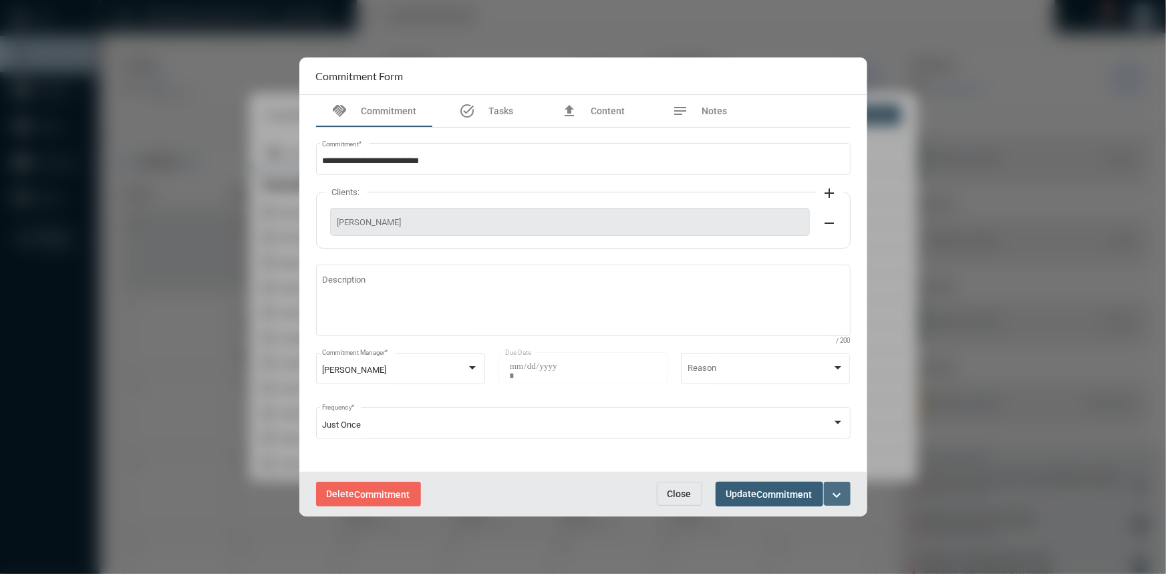
click at [840, 488] on mat-icon "expand_more" at bounding box center [837, 495] width 16 height 16
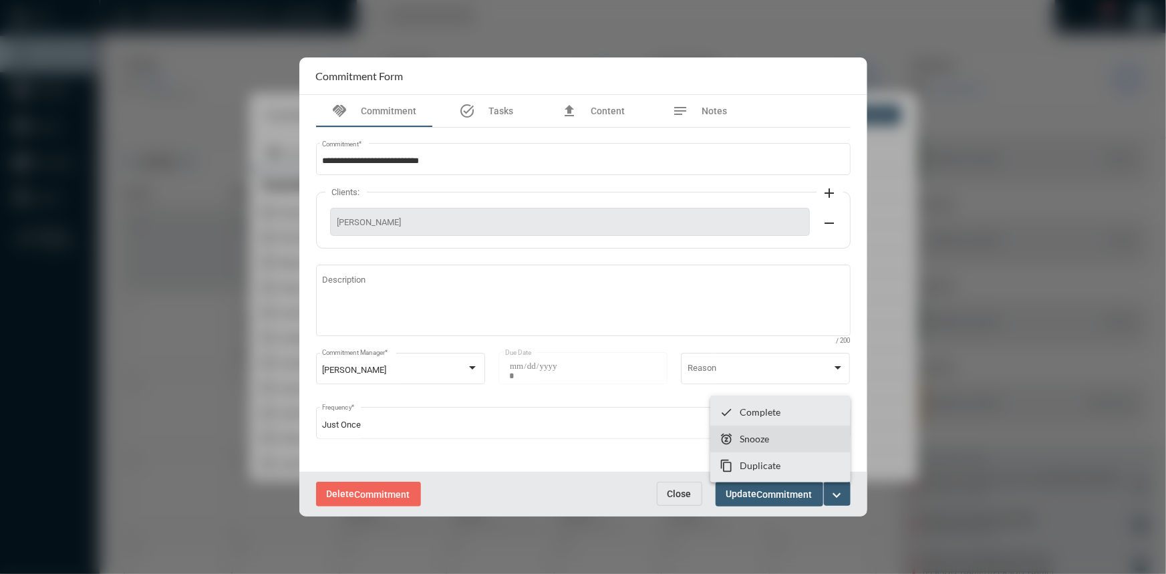
click at [728, 439] on mat-icon "snooze" at bounding box center [726, 438] width 13 height 13
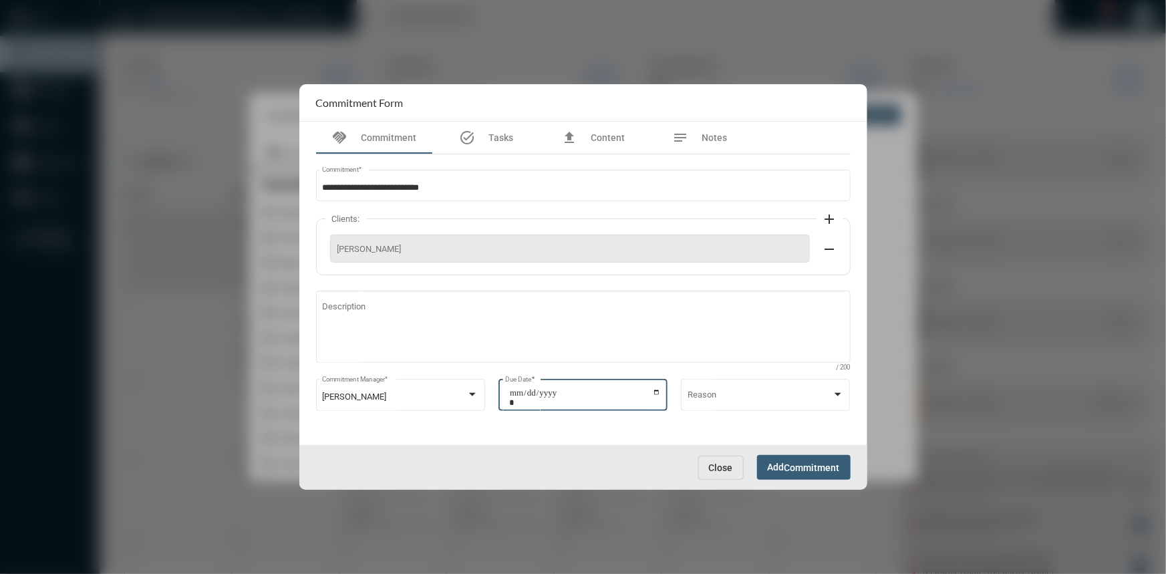
click at [653, 391] on input "**********" at bounding box center [585, 397] width 152 height 19
type input "**********"
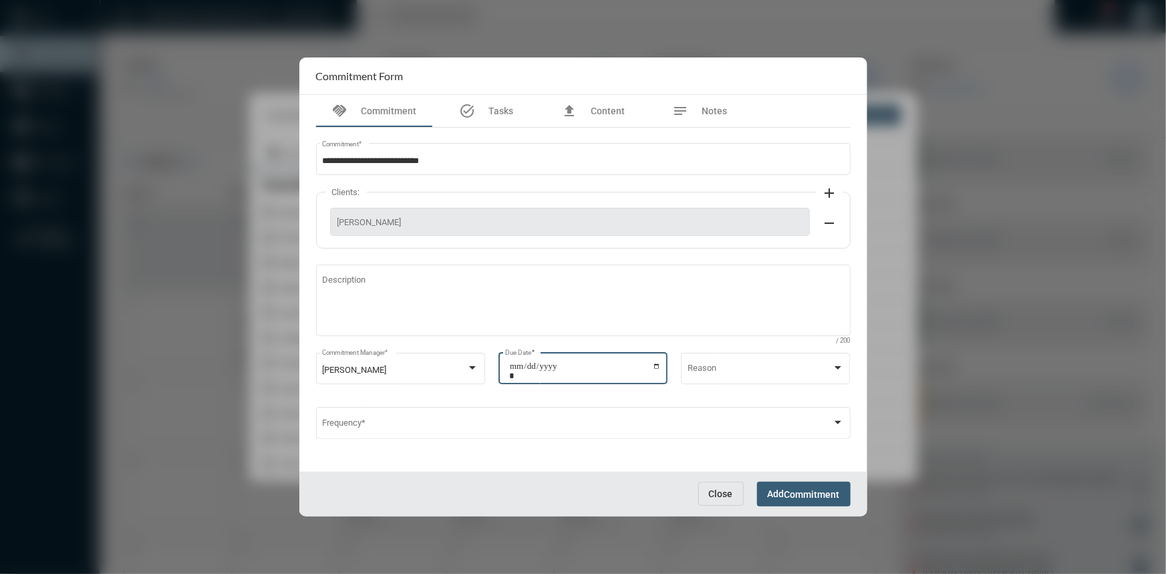
click at [772, 490] on span "Add Commitment" at bounding box center [804, 493] width 72 height 11
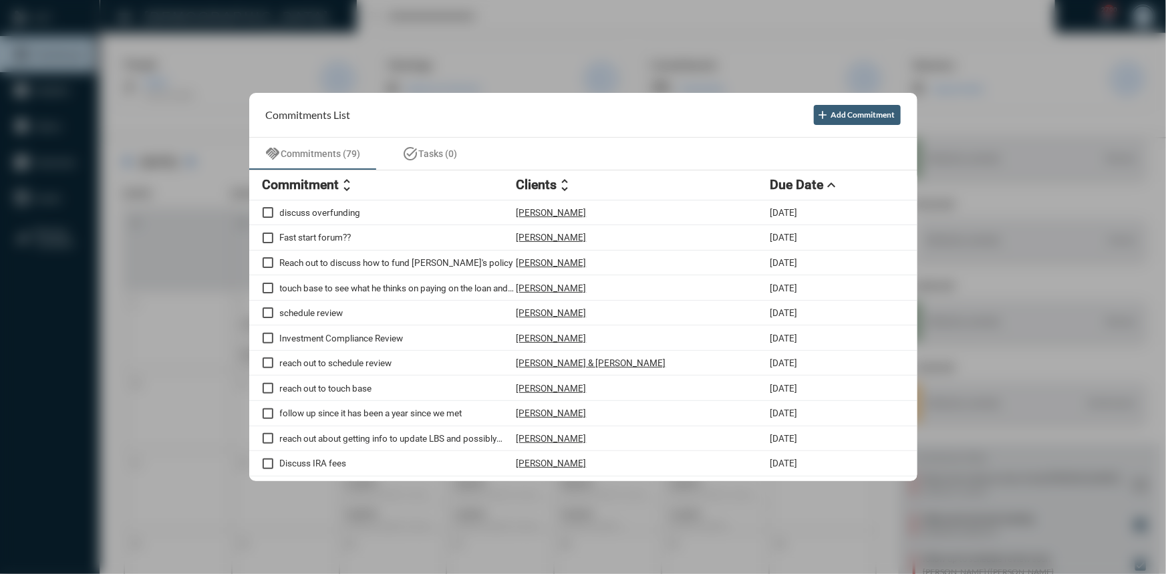
click at [670, 19] on div at bounding box center [583, 287] width 1166 height 574
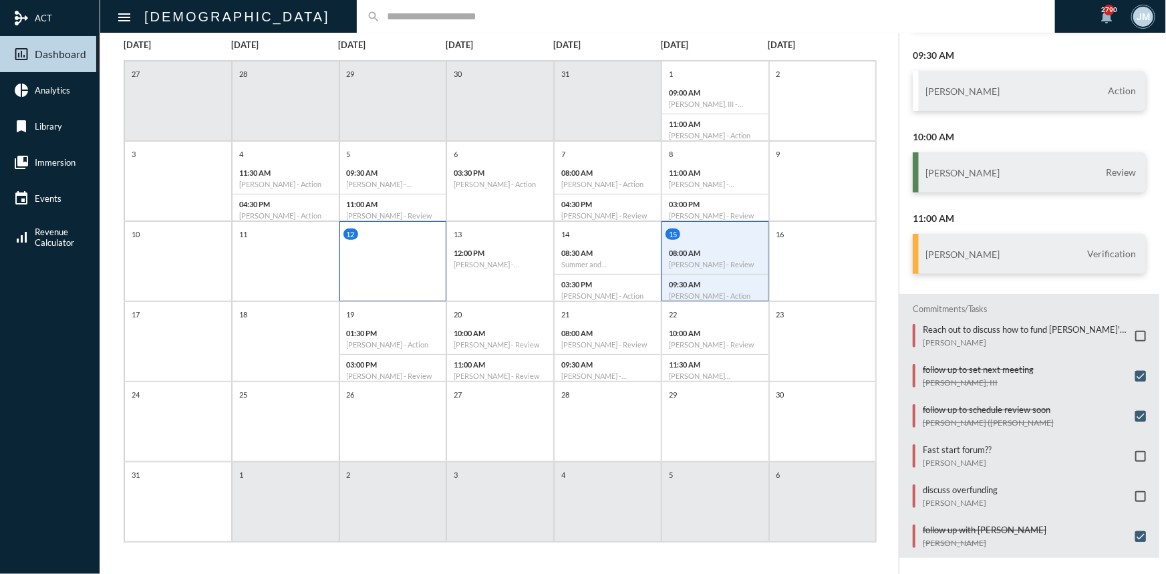
scroll to position [88, 0]
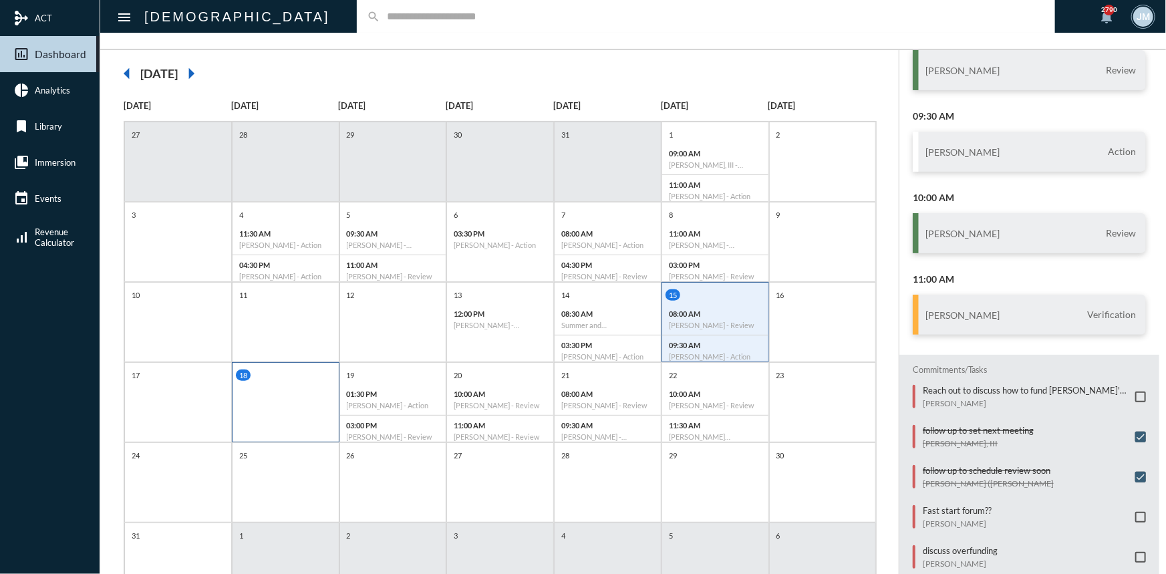
click at [255, 389] on div "18" at bounding box center [286, 402] width 108 height 80
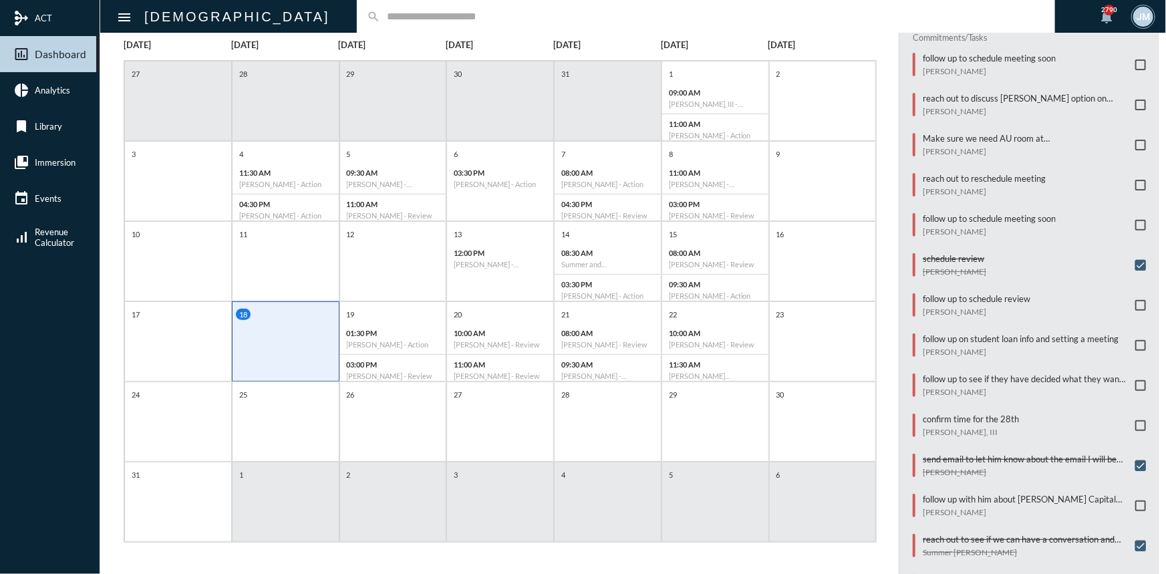
scroll to position [39, 0]
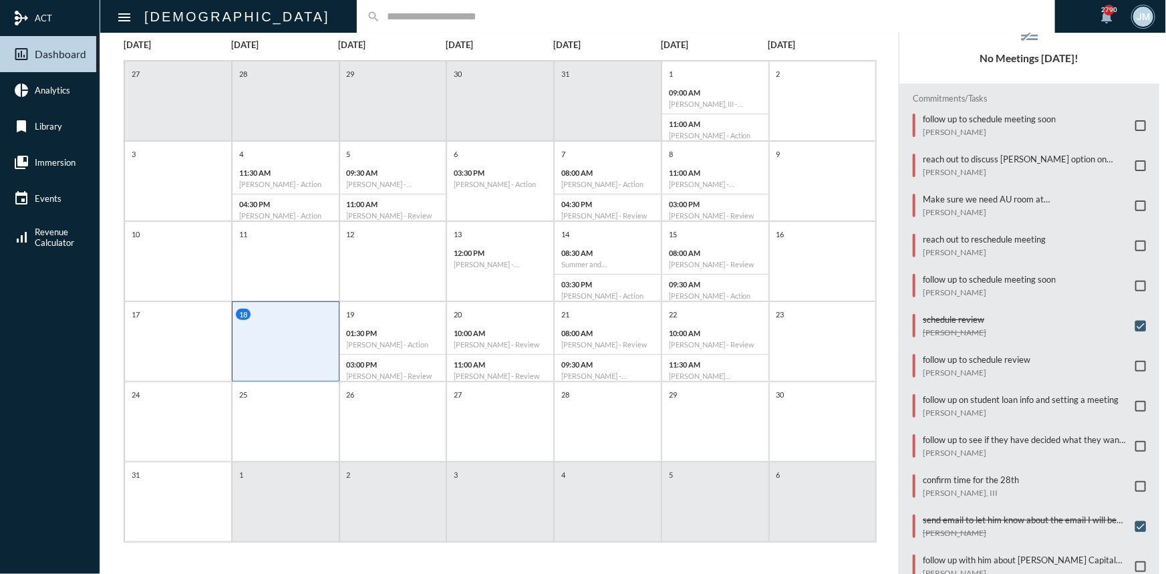
click at [1135, 206] on span at bounding box center [1140, 205] width 11 height 11
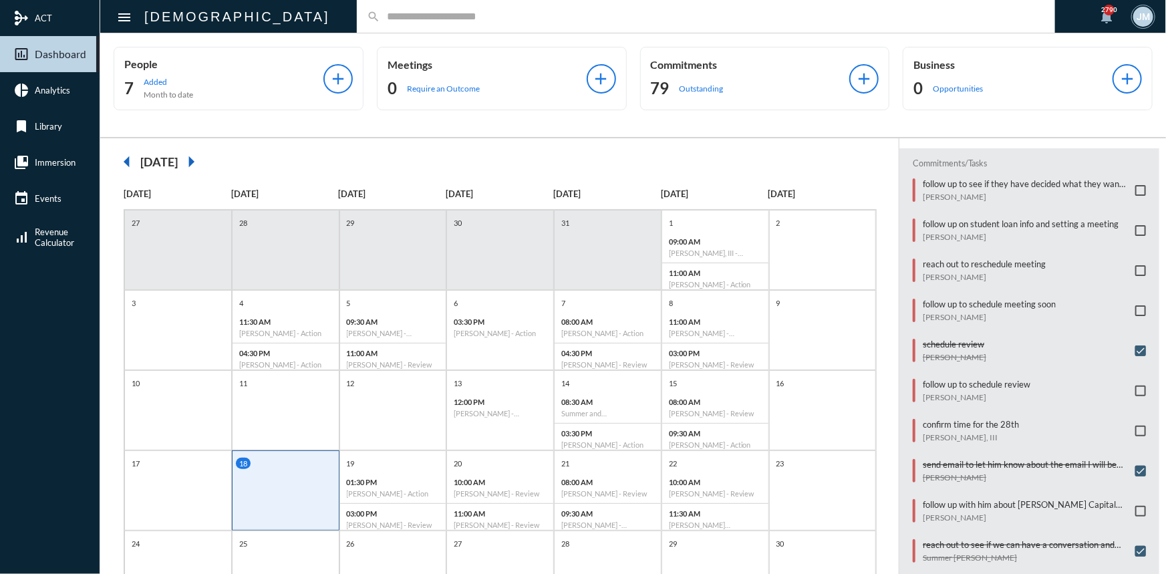
scroll to position [100, 0]
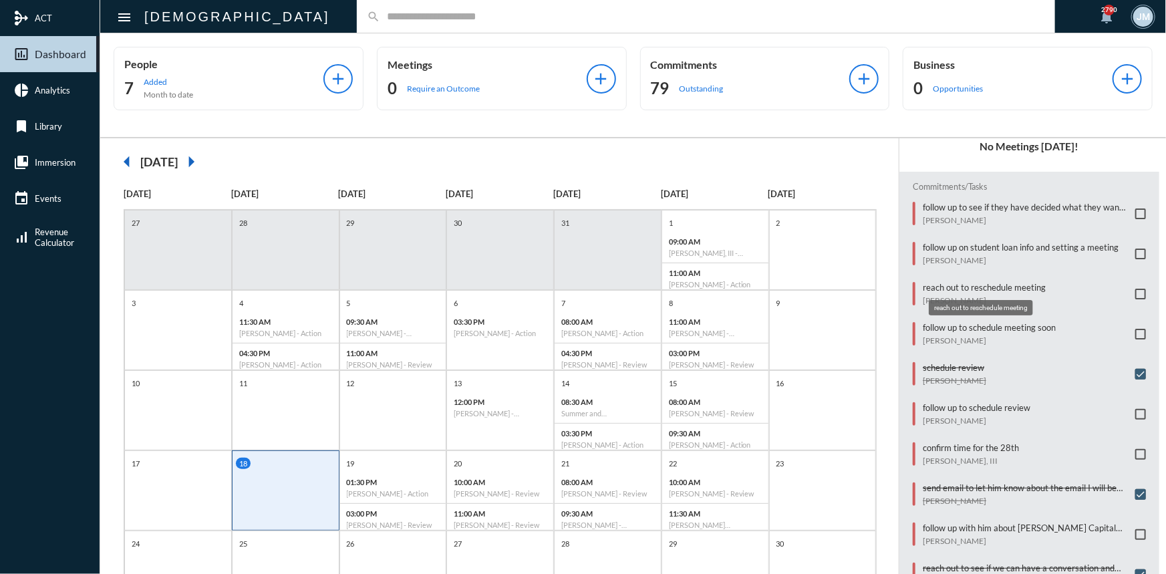
click at [955, 283] on p "reach out to reschedule meeting" at bounding box center [983, 287] width 123 height 11
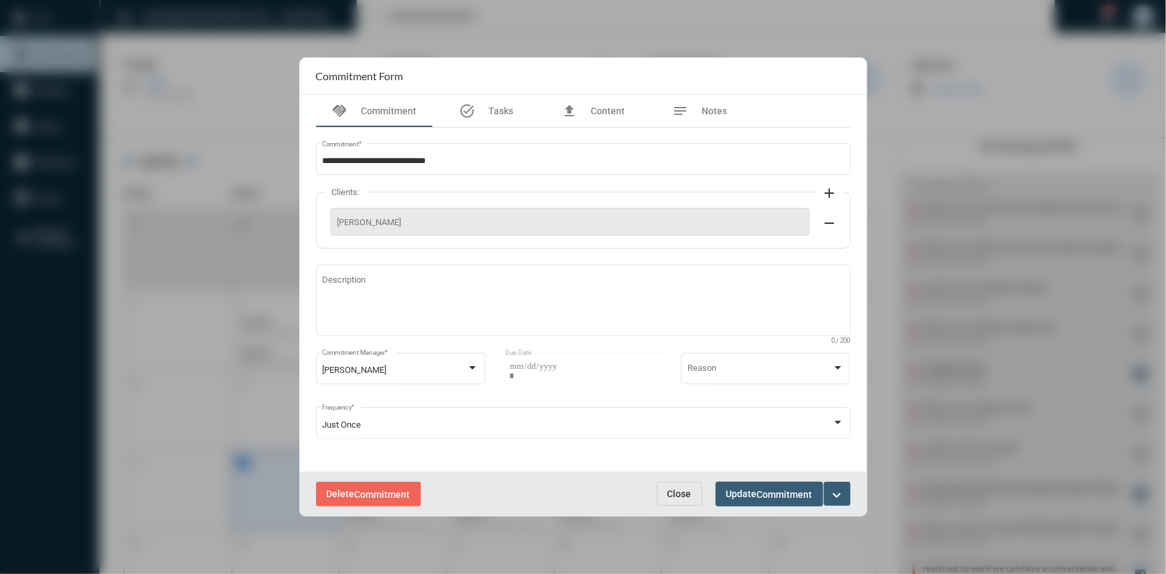
click at [844, 499] on mat-icon "expand_more" at bounding box center [837, 495] width 16 height 16
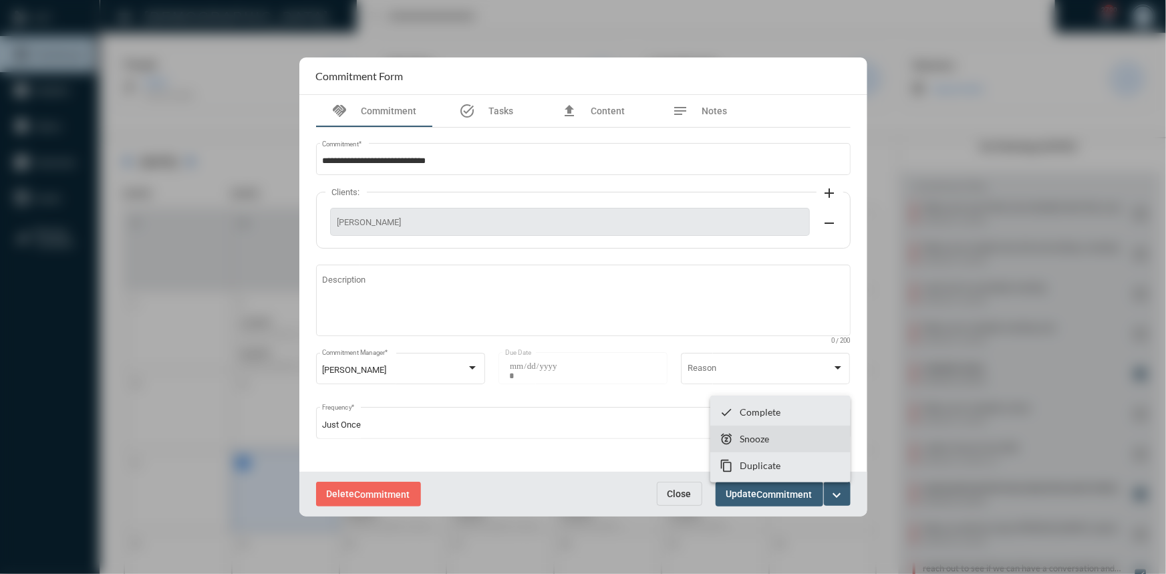
click at [763, 443] on p "Snooze" at bounding box center [753, 438] width 29 height 11
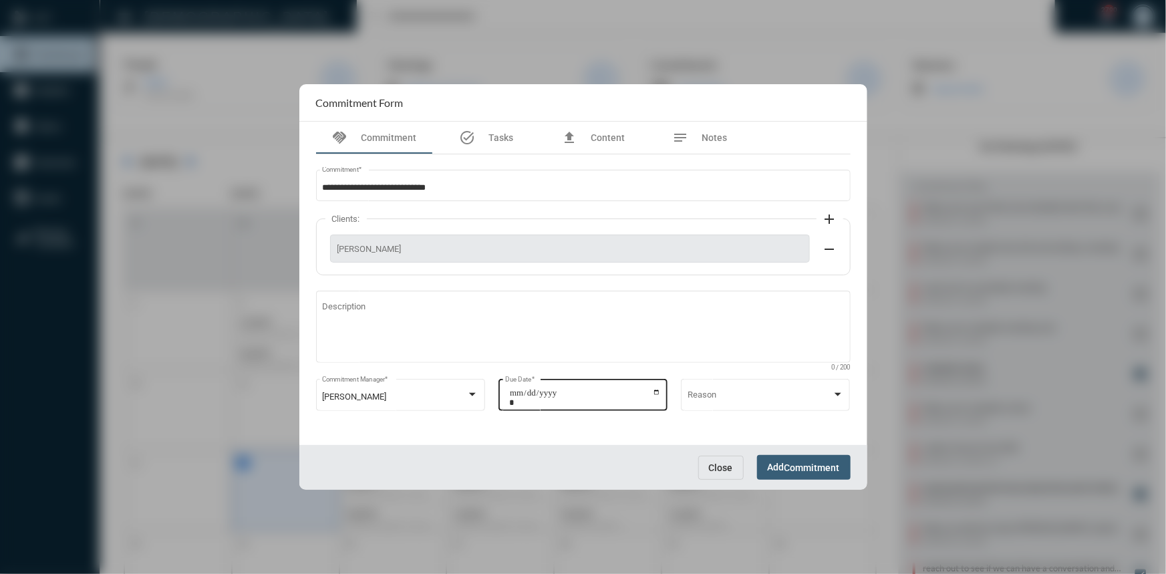
click at [658, 391] on input "**********" at bounding box center [585, 397] width 152 height 19
type input "**********"
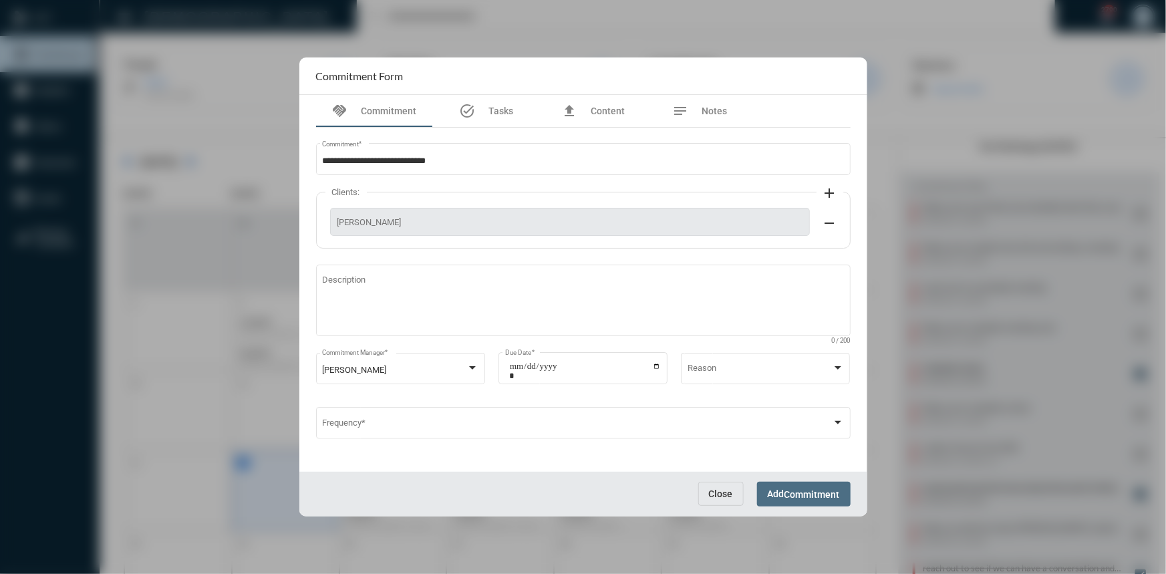
click at [806, 486] on button "Add Commitment" at bounding box center [804, 494] width 94 height 25
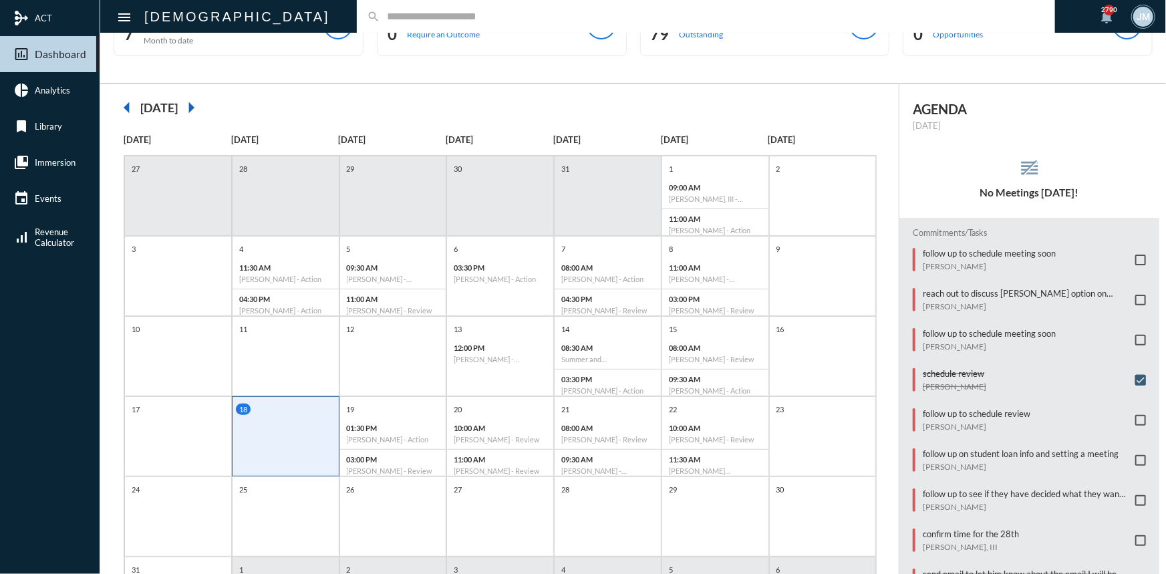
scroll to position [0, 0]
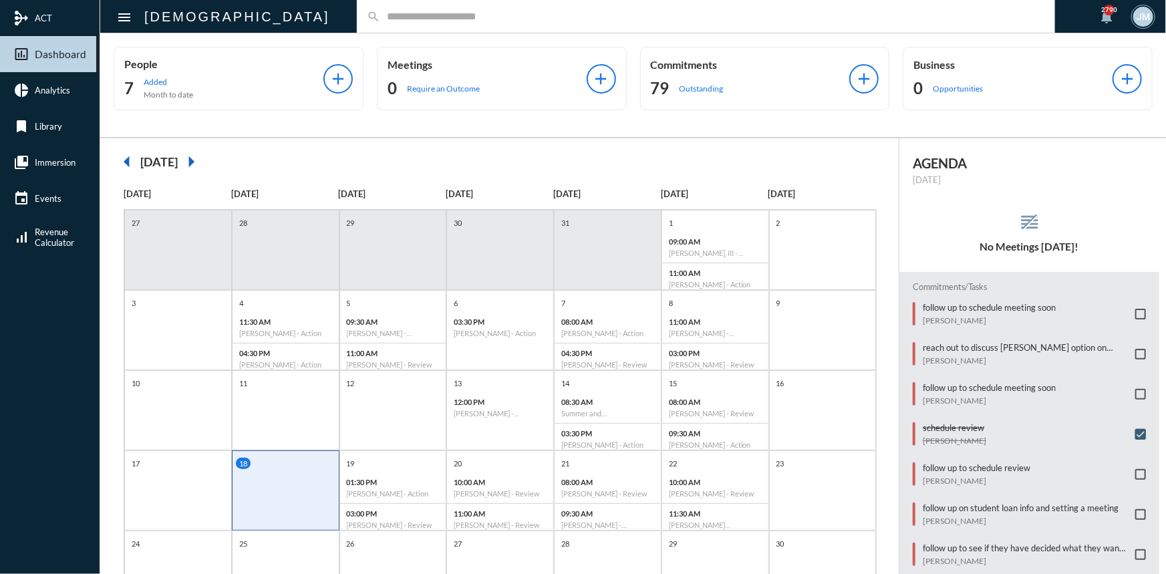
click at [380, 13] on input "text" at bounding box center [712, 16] width 665 height 11
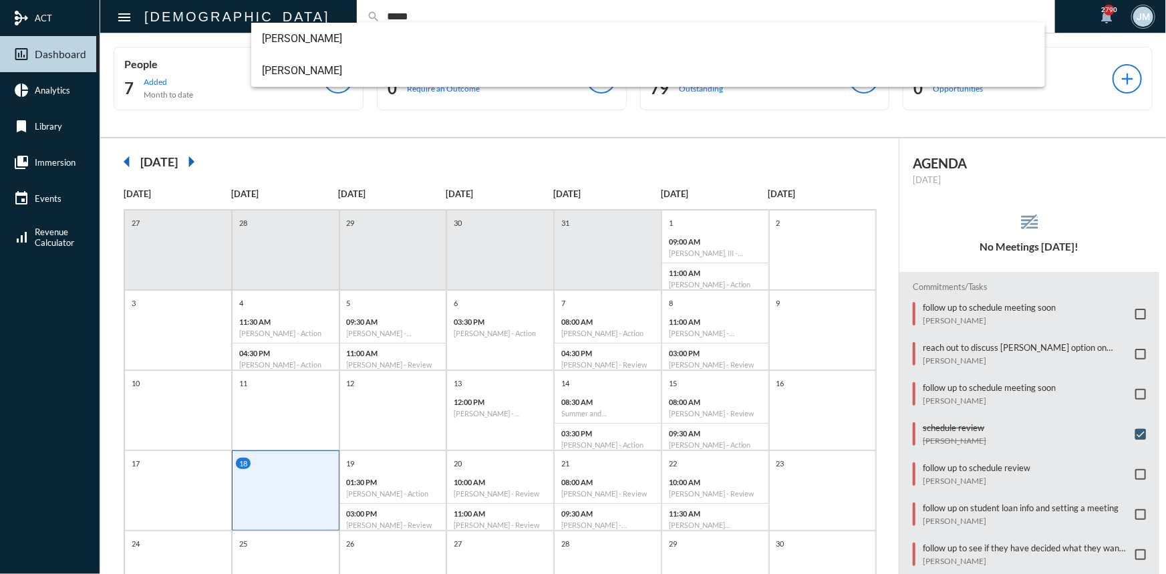
type input "*****"
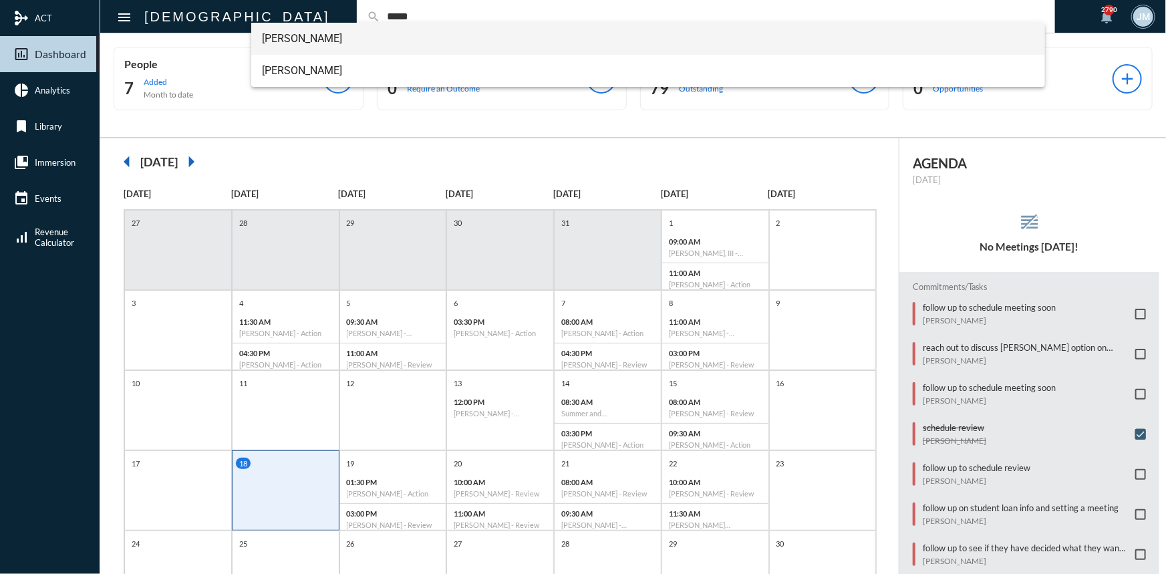
click at [281, 36] on span "Luke Wiggs" at bounding box center [648, 39] width 772 height 32
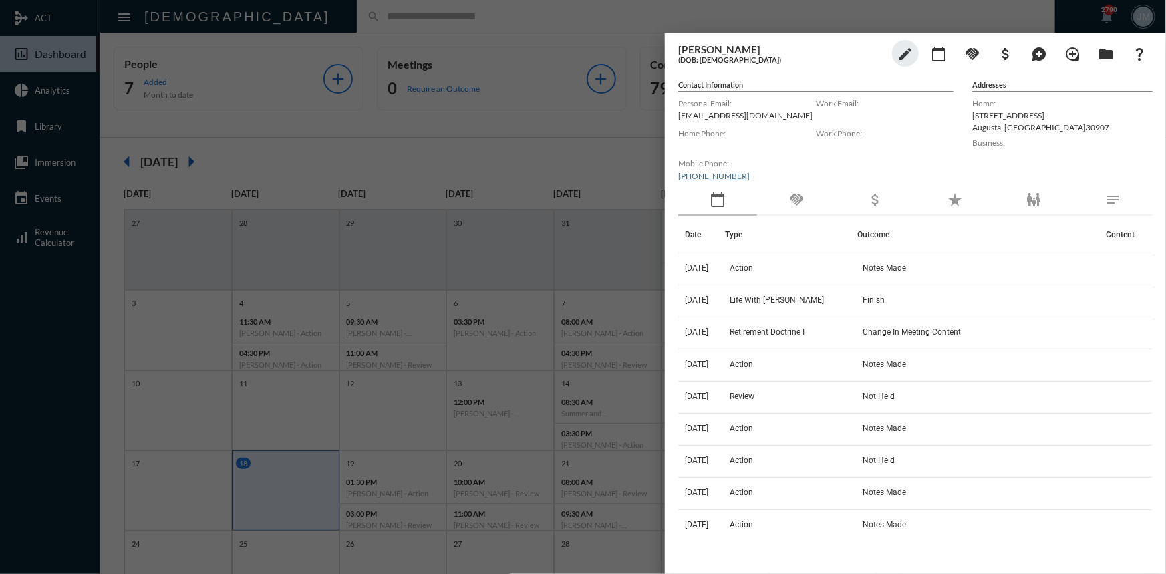
click at [788, 196] on div "handshake" at bounding box center [796, 200] width 79 height 31
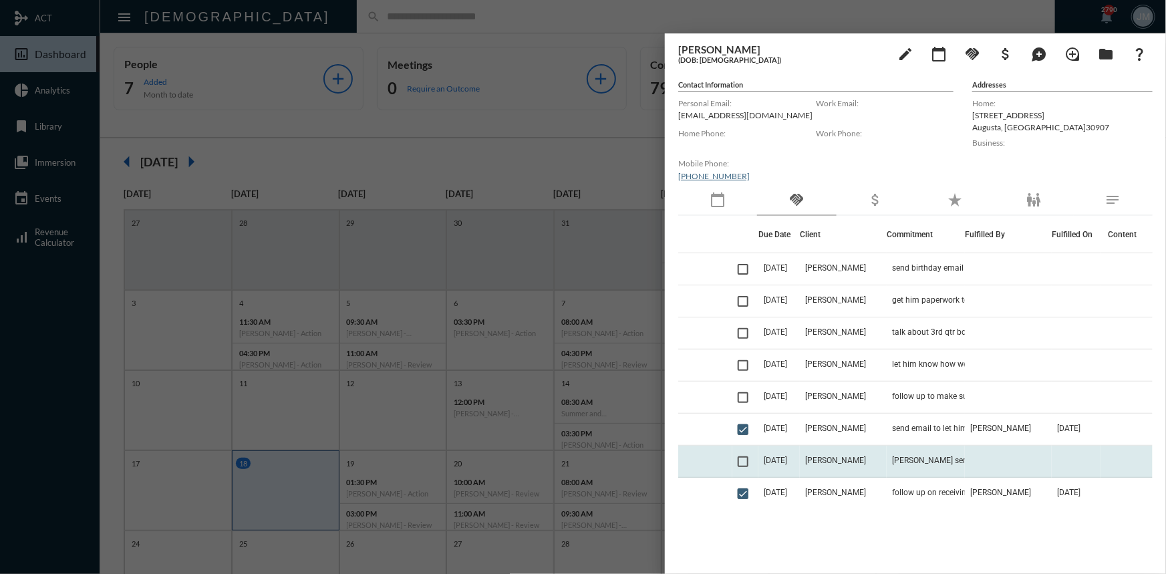
click at [800, 465] on td "8/18/25" at bounding box center [778, 462] width 41 height 32
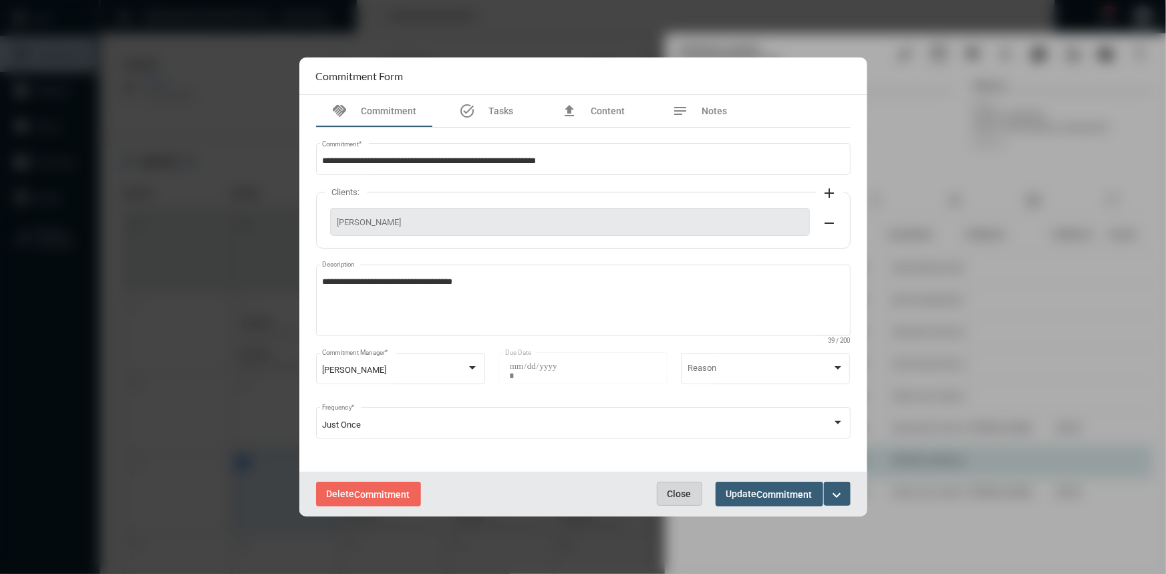
drag, startPoint x: 662, startPoint y: 488, endPoint x: 714, endPoint y: 476, distance: 53.6
click at [663, 488] on button "Close" at bounding box center [679, 494] width 45 height 24
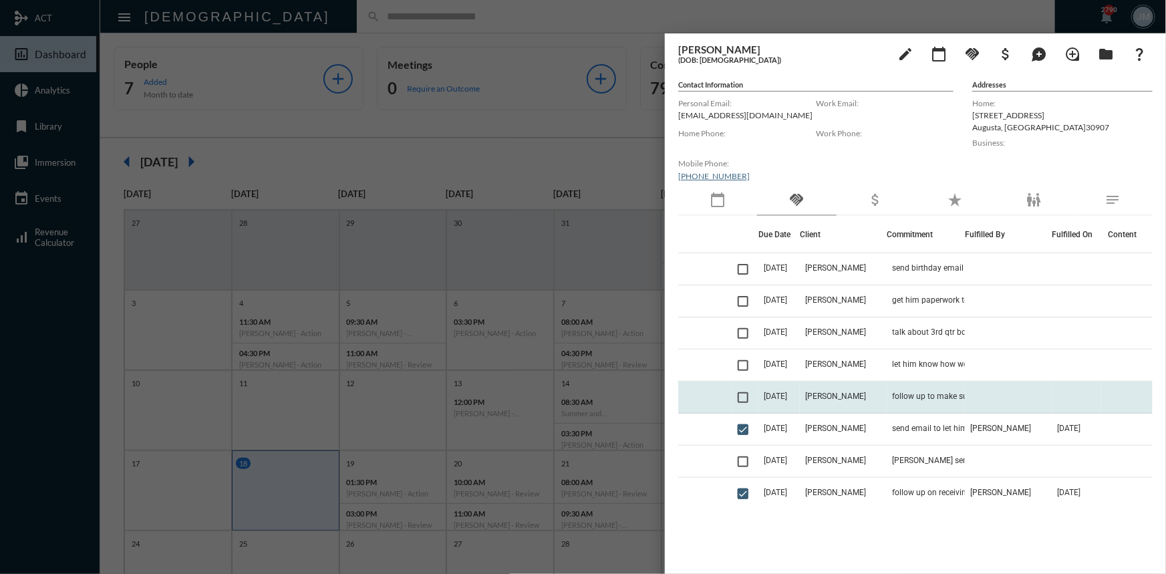
click at [797, 394] on td "8/20/25" at bounding box center [778, 397] width 41 height 32
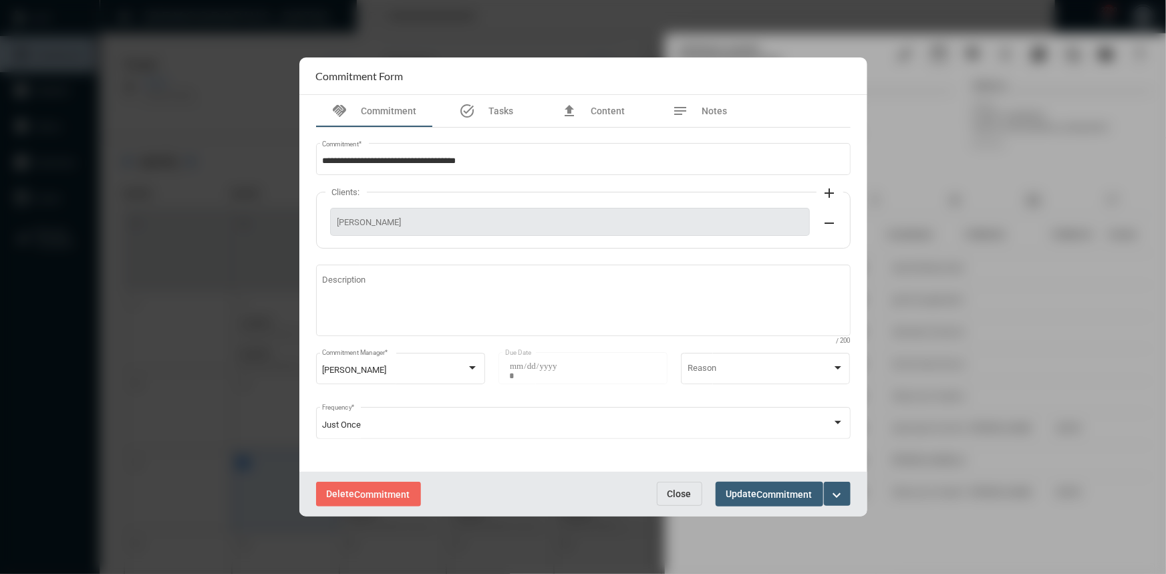
click at [675, 498] on span "Close" at bounding box center [679, 493] width 24 height 11
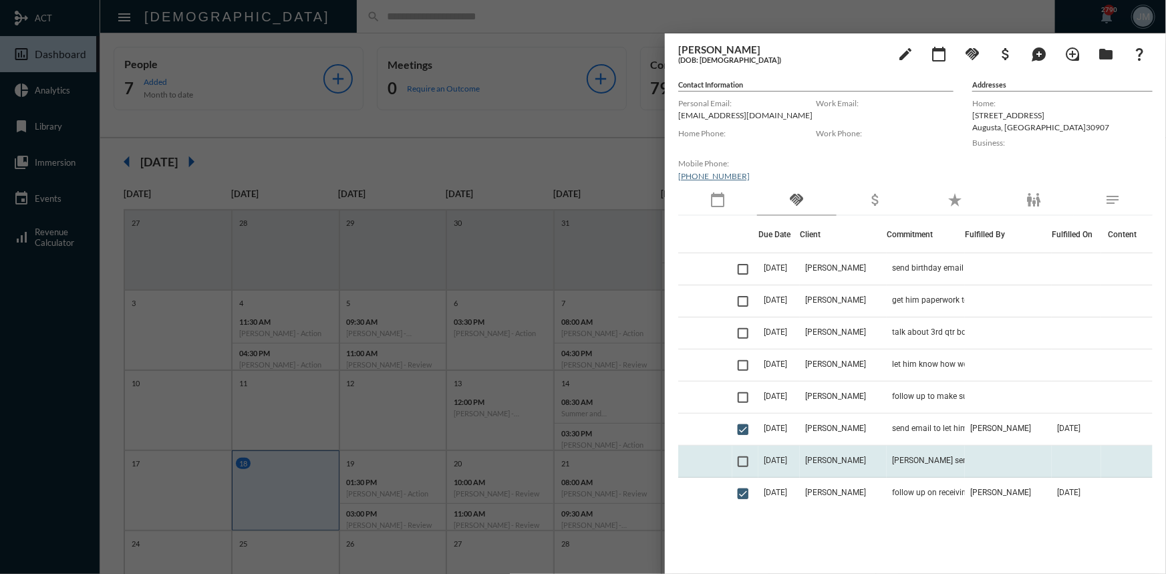
click at [772, 461] on span "8/18/25" at bounding box center [775, 460] width 23 height 9
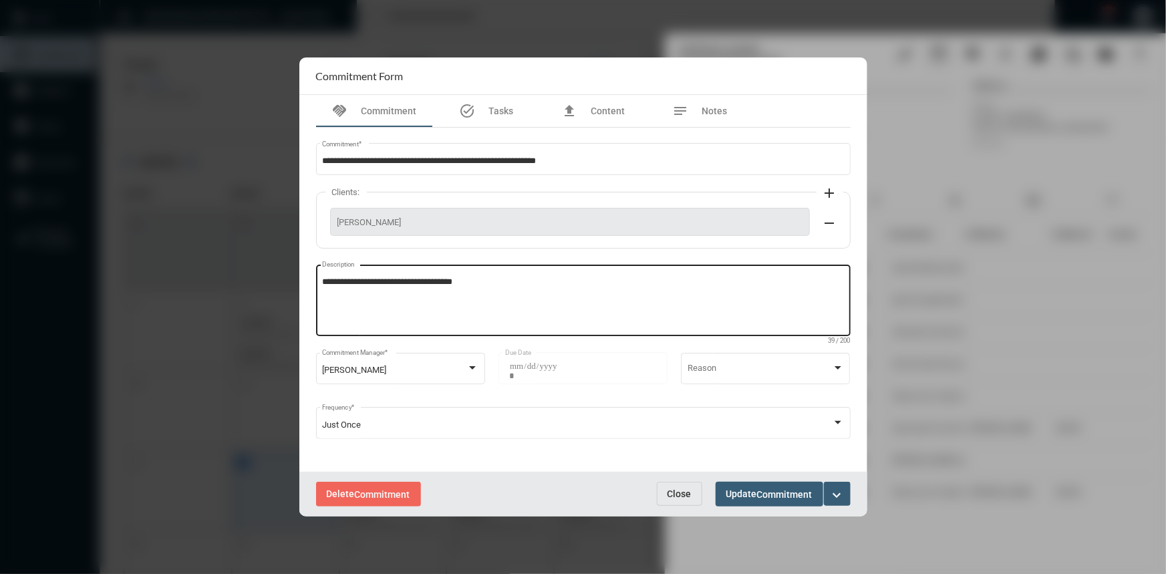
click at [517, 285] on textarea "**********" at bounding box center [583, 302] width 522 height 53
type textarea "**********"
click at [722, 496] on button "Update Commitment" at bounding box center [769, 494] width 108 height 25
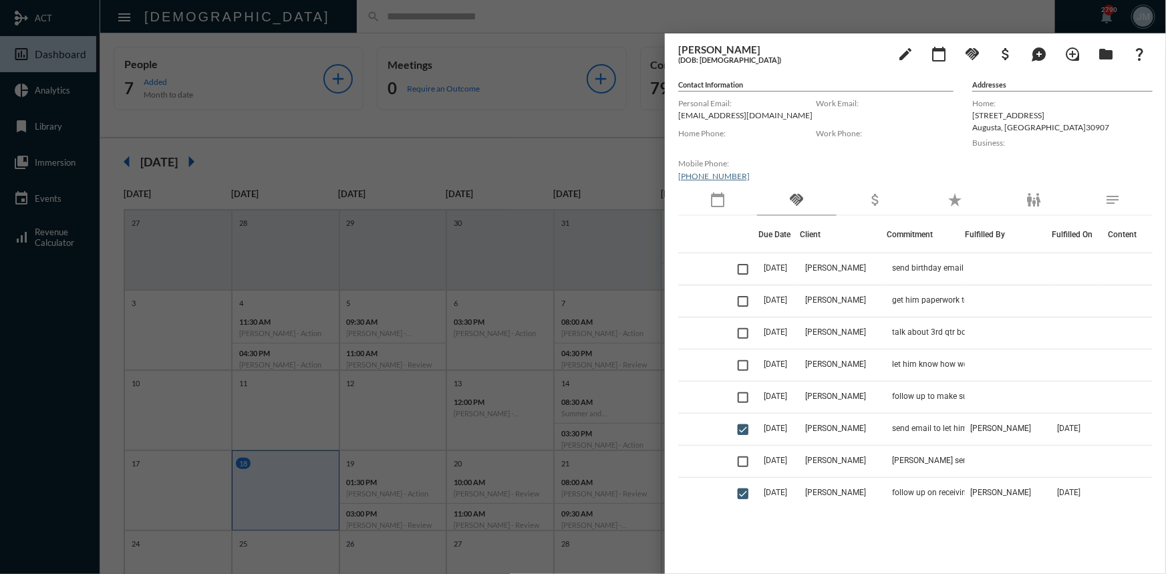
click at [492, 87] on div at bounding box center [583, 287] width 1166 height 574
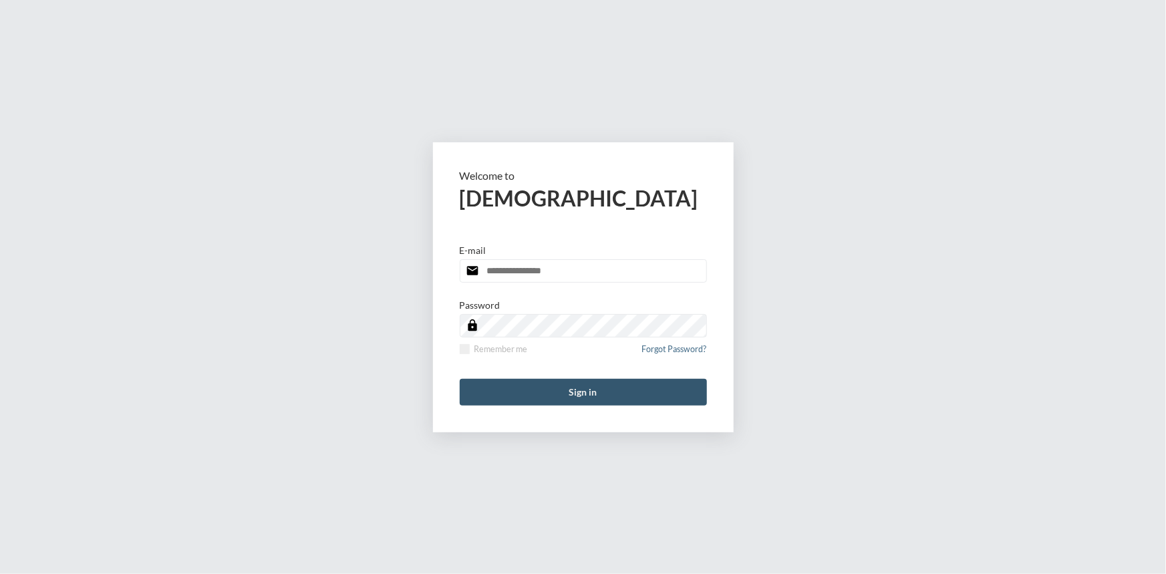
type input "**********"
click at [594, 397] on button "Sign in" at bounding box center [583, 392] width 247 height 27
type input "**********"
click at [618, 386] on button "Sign in" at bounding box center [583, 392] width 247 height 27
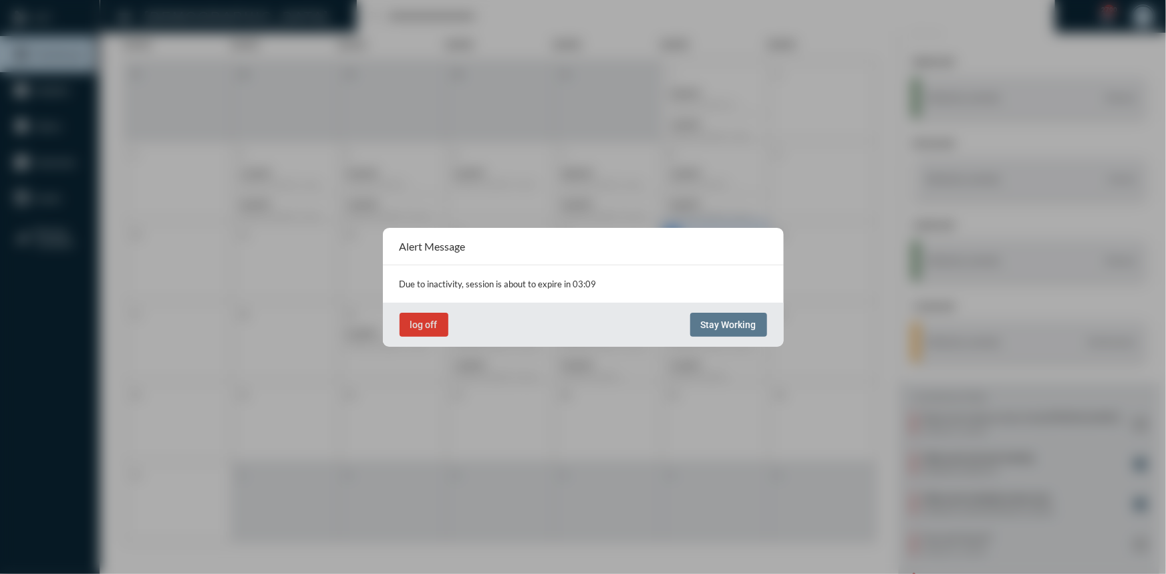
click at [411, 327] on span "log off" at bounding box center [423, 324] width 27 height 11
